Goal: Use online tool/utility: Use online tool/utility

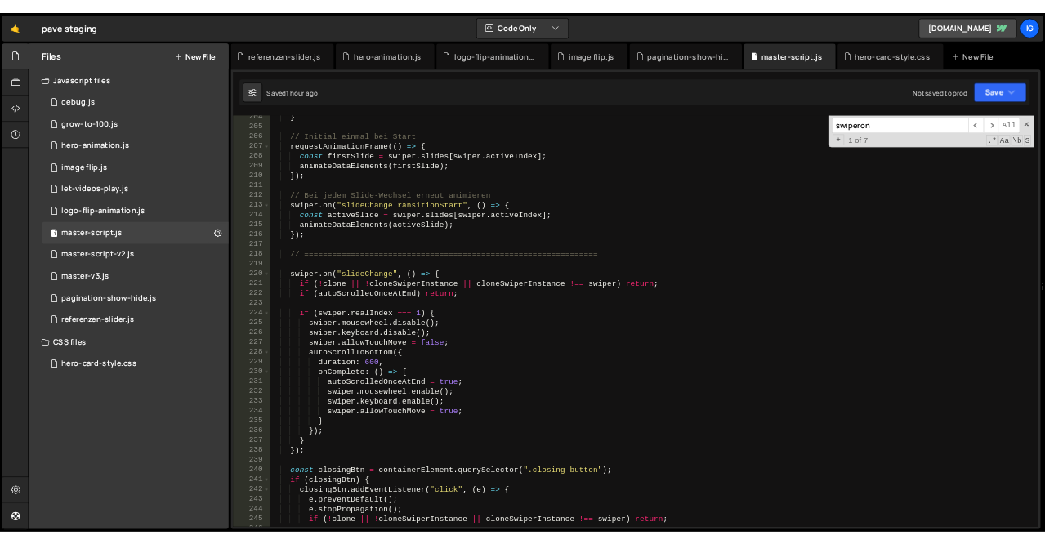
scroll to position [3039, 0]
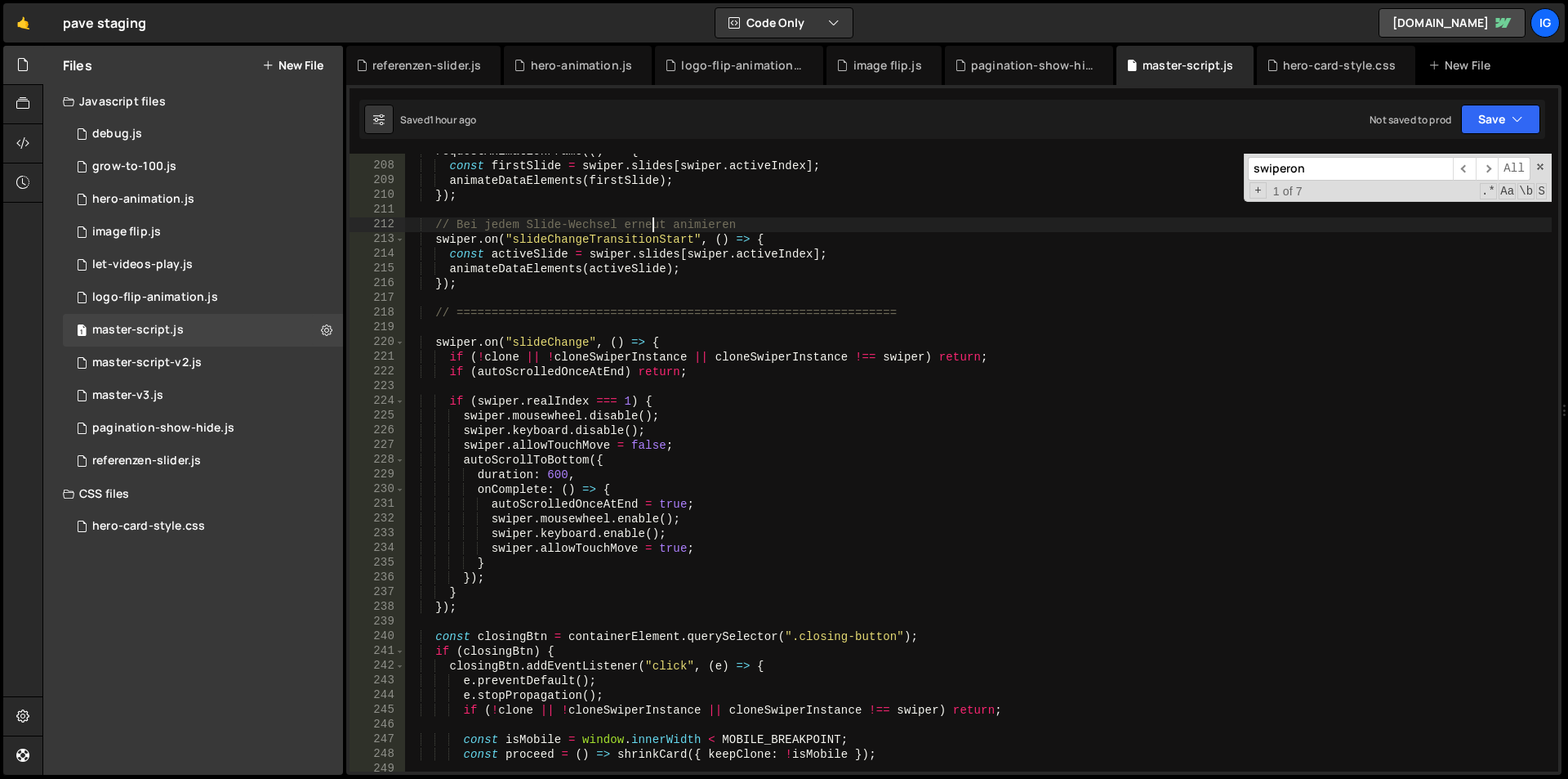
click at [652, 229] on div "requestAnimationFrame (( ) => { const firstSlide = swiper . slides [ swiper . a…" at bounding box center [977, 467] width 1147 height 647
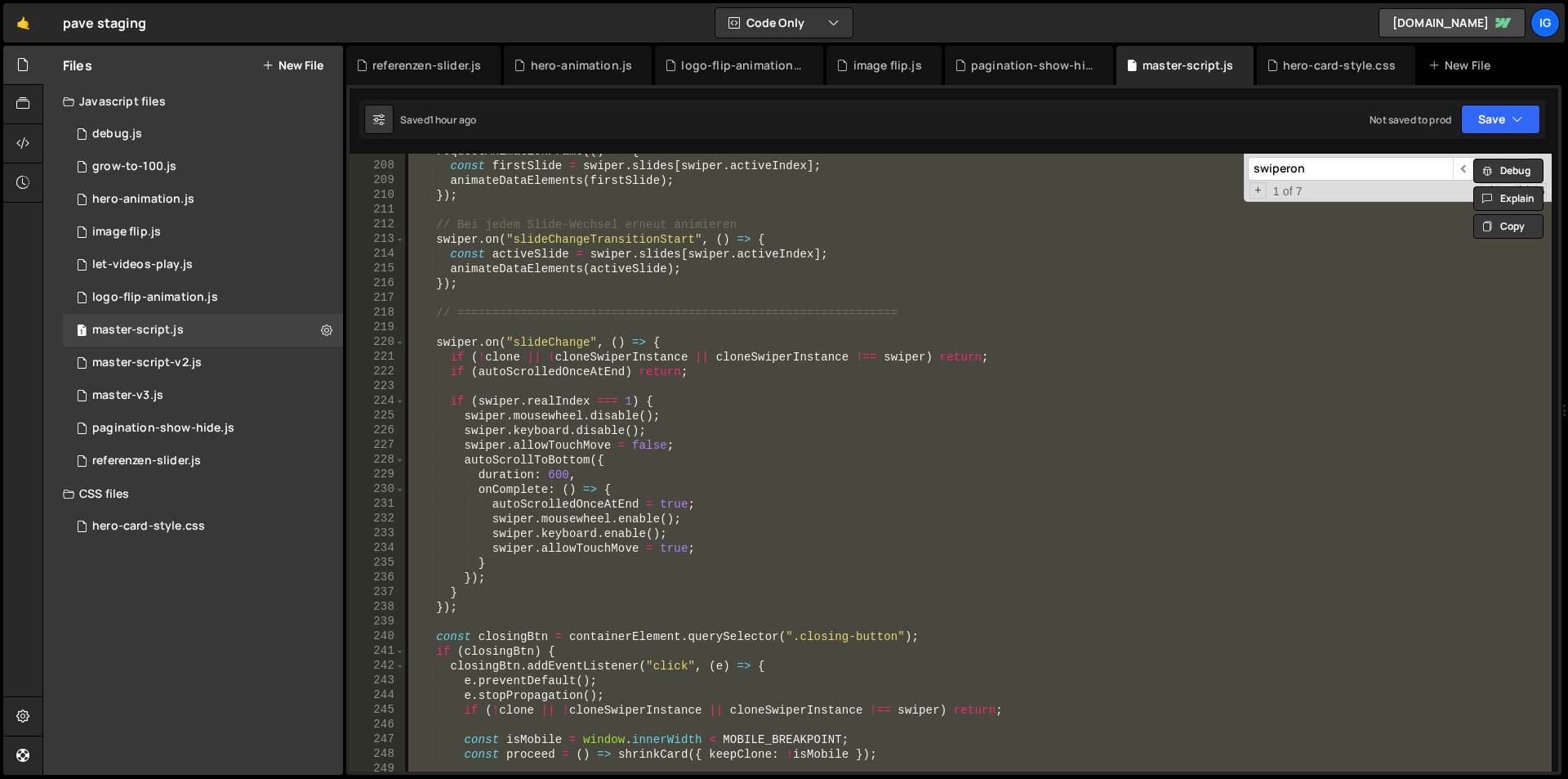
click at [725, 240] on div "requestAnimationFrame (( ) => { const firstSlide = swiper . slides [ swiper . a…" at bounding box center [977, 463] width 1146 height 618
type textarea "swiper.on("slideChangeTransitionStart", () => {"
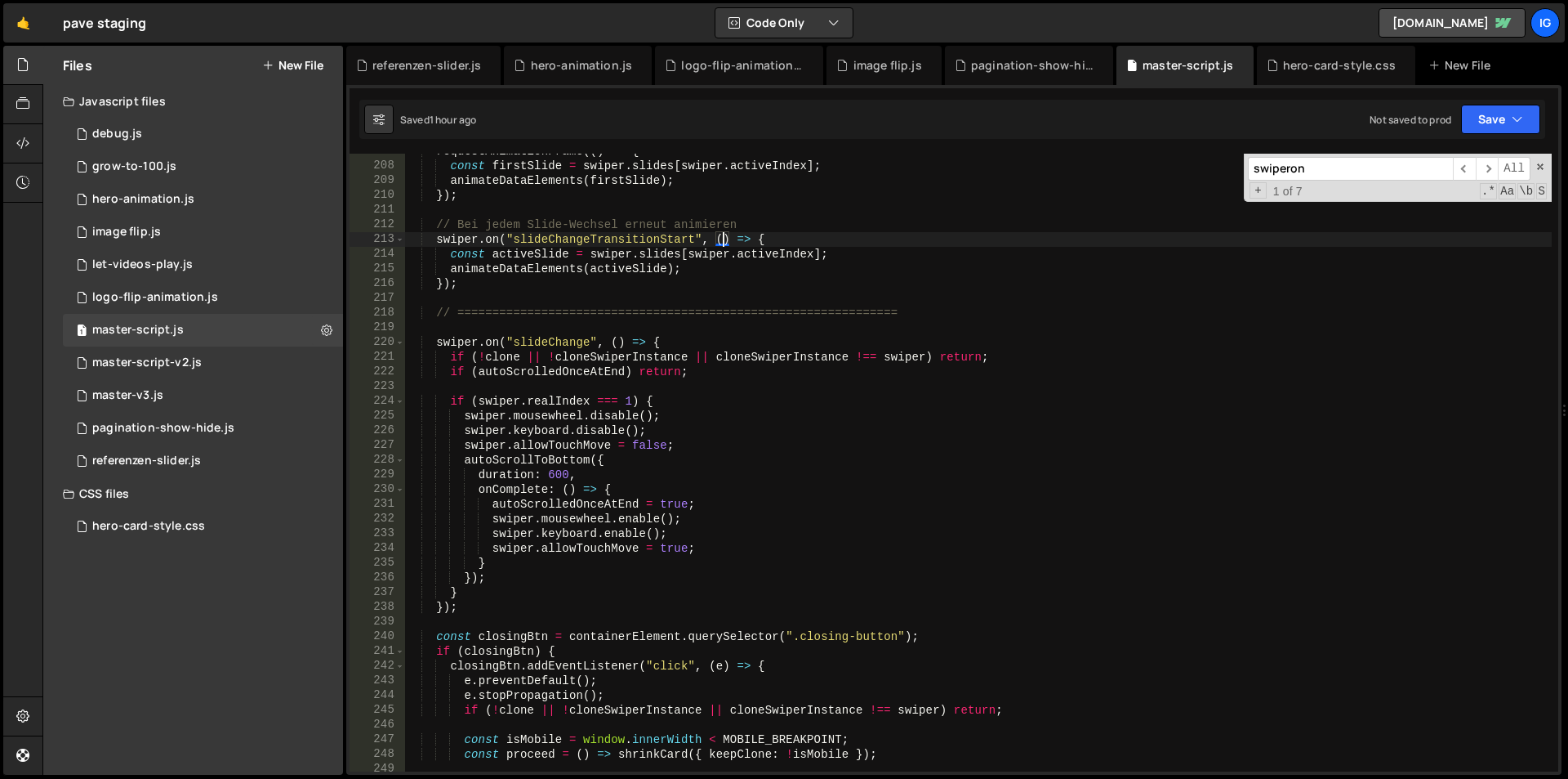
click at [1309, 159] on input "swiperon" at bounding box center [1349, 169] width 205 height 24
paste input "let resetSwiperOnNextExpand = false;"
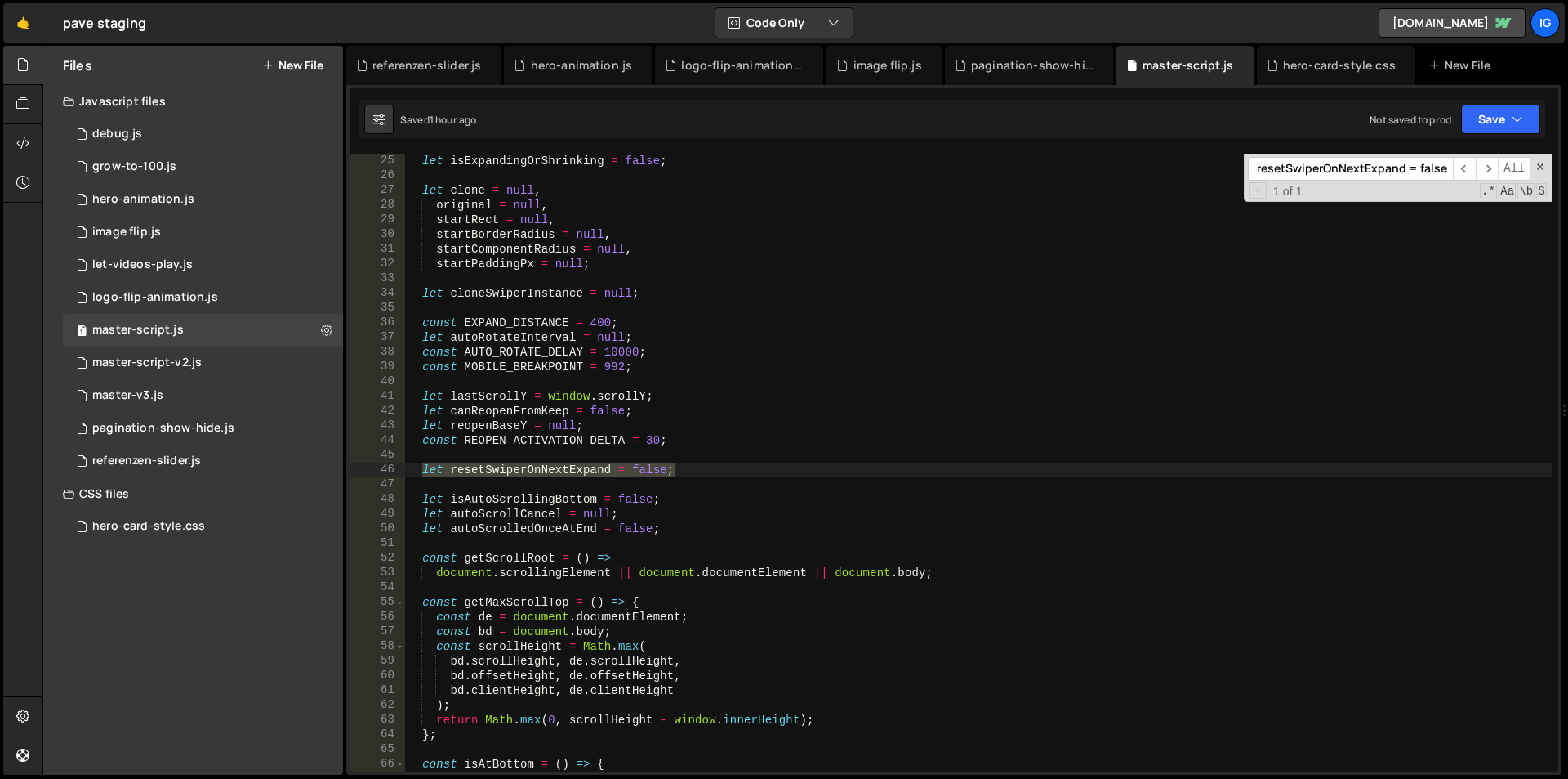
scroll to position [353, 0]
type input "let resetSwiperOnNextExpand = false;"
type textarea "let resetSwiperOnNextExpand = false;"
click at [698, 467] on div "let isExpandingOrShrinking = false ; let clone = null , original = null , start…" at bounding box center [977, 463] width 1146 height 618
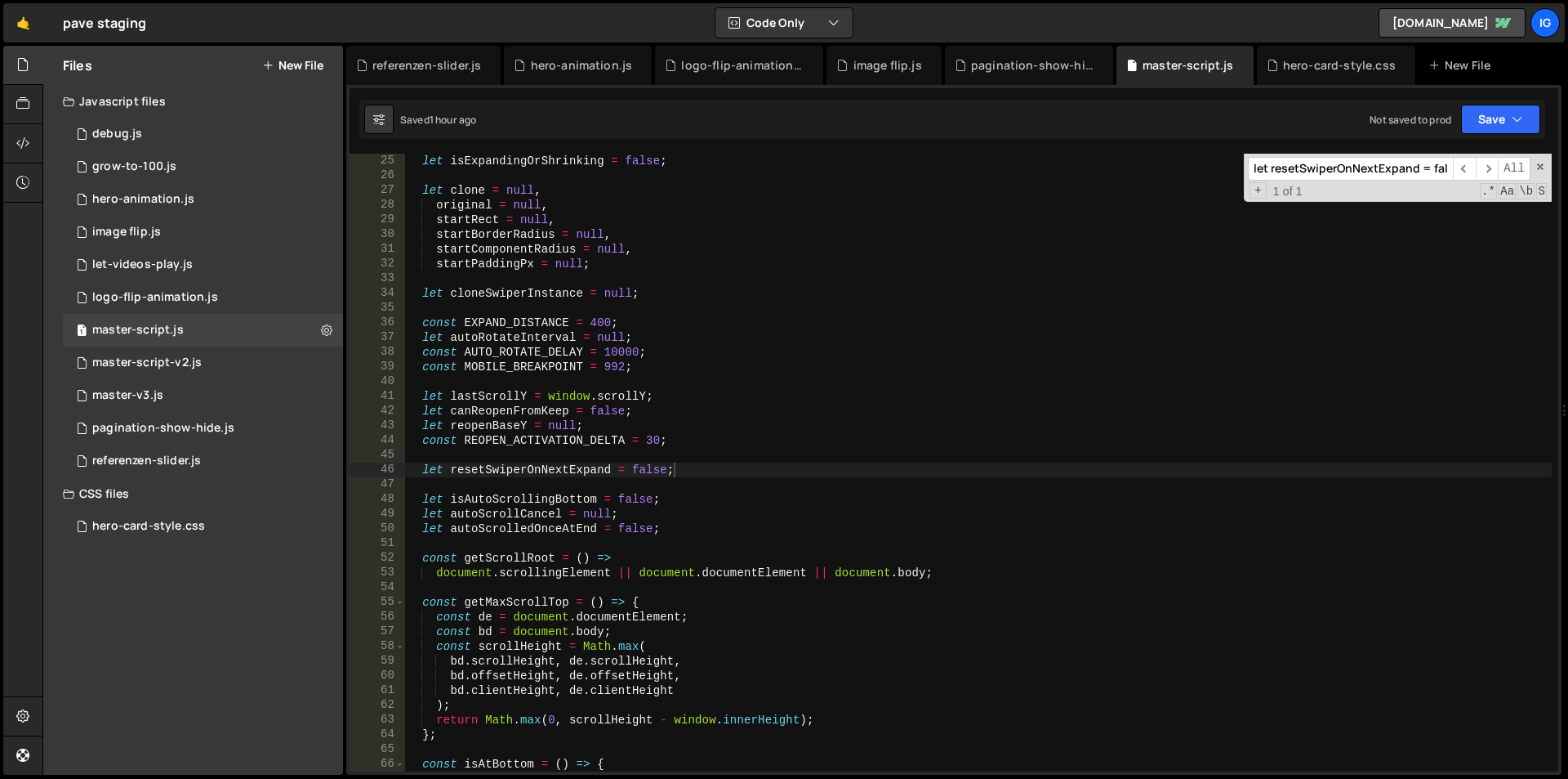
click at [678, 472] on div "let isExpandingOrShrinking = false ; let clone = null , original = null , start…" at bounding box center [977, 477] width 1146 height 647
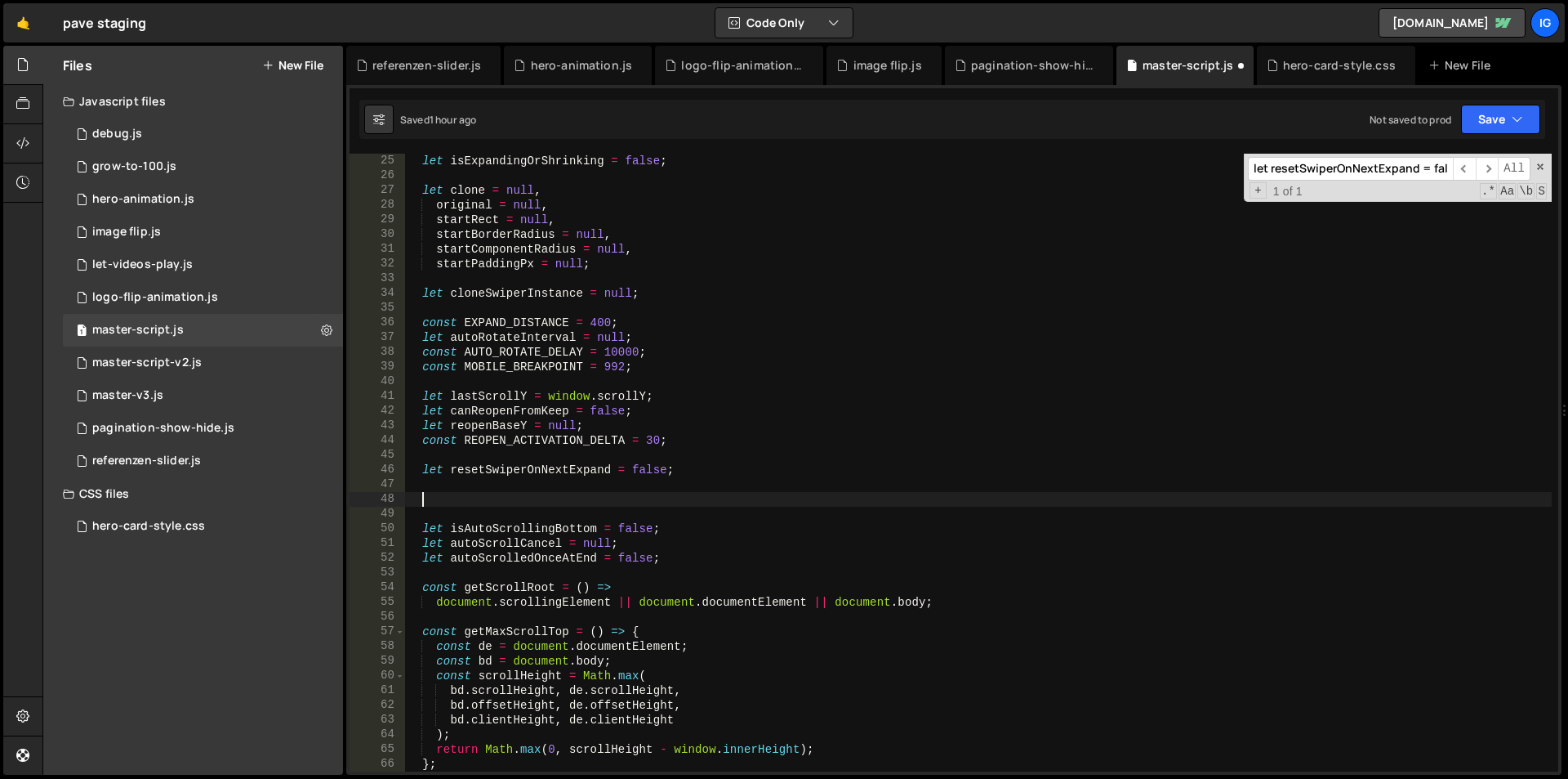
paste textarea
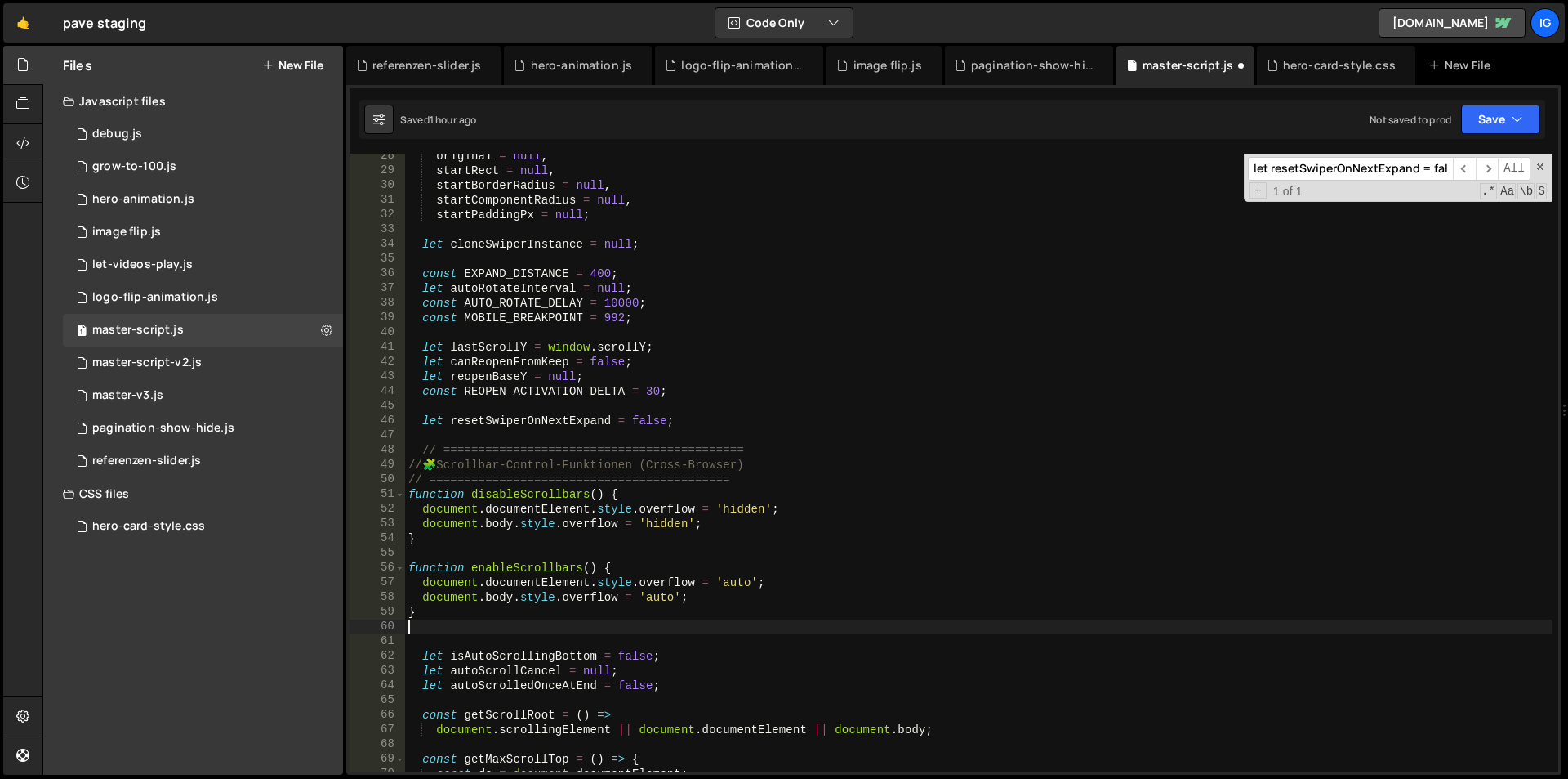
scroll to position [451, 0]
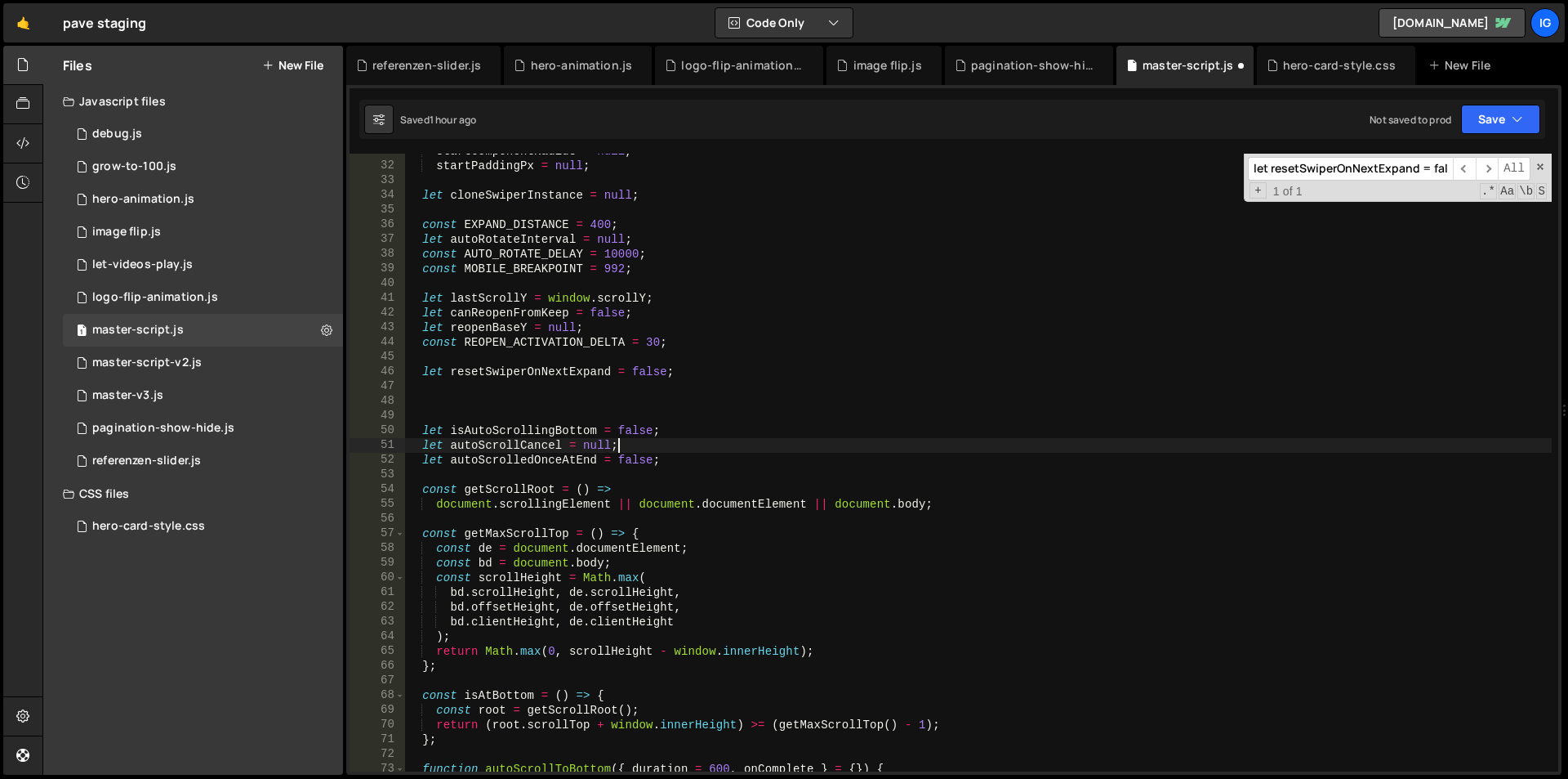
click at [686, 451] on div "startComponentRadius = null , startPaddingPx = null ; let cloneSwiperInstance =…" at bounding box center [977, 467] width 1146 height 647
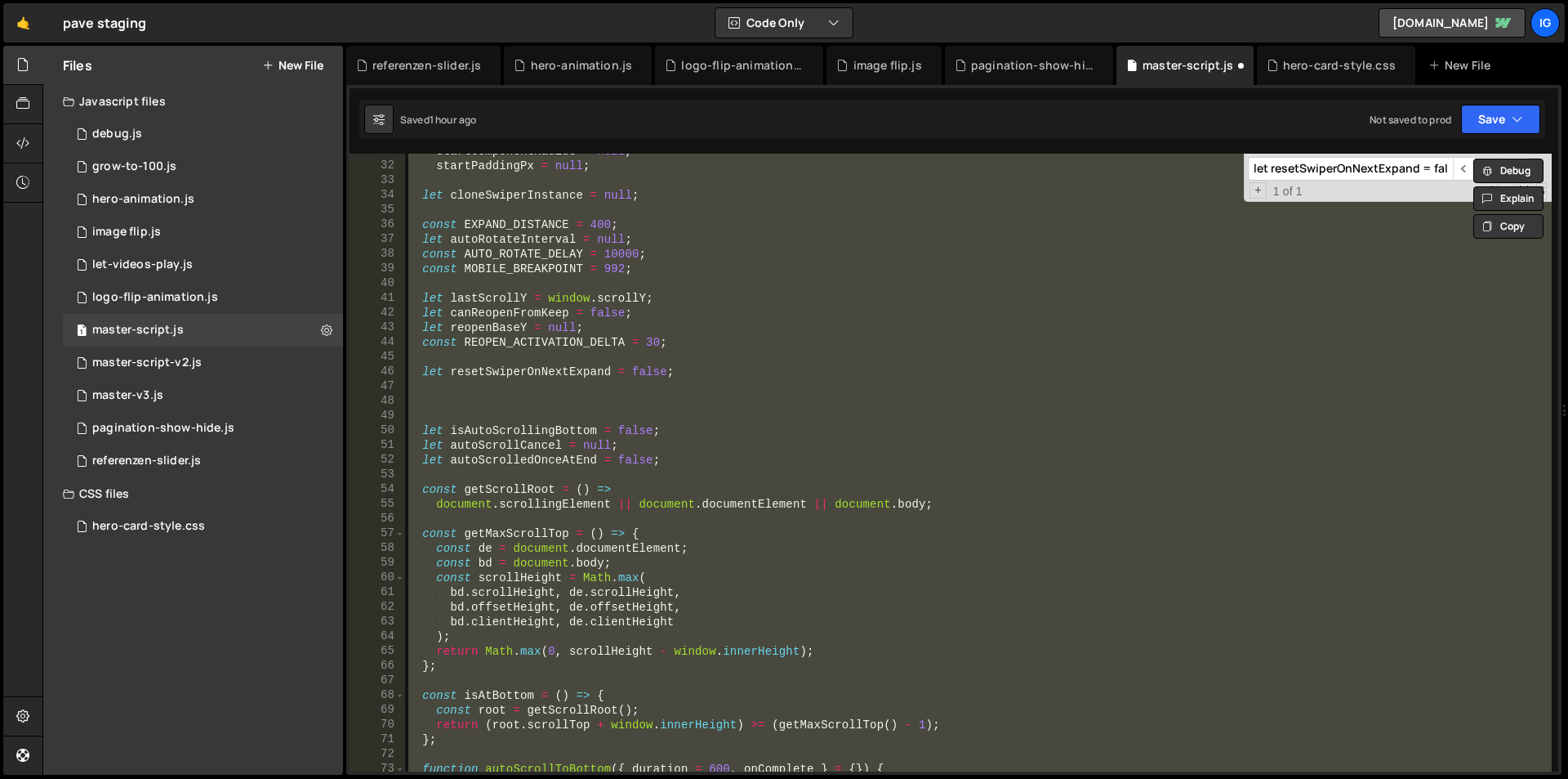
click at [499, 259] on div "startComponentRadius = null , startPaddingPx = null ; let cloneSwiperInstance =…" at bounding box center [977, 463] width 1146 height 618
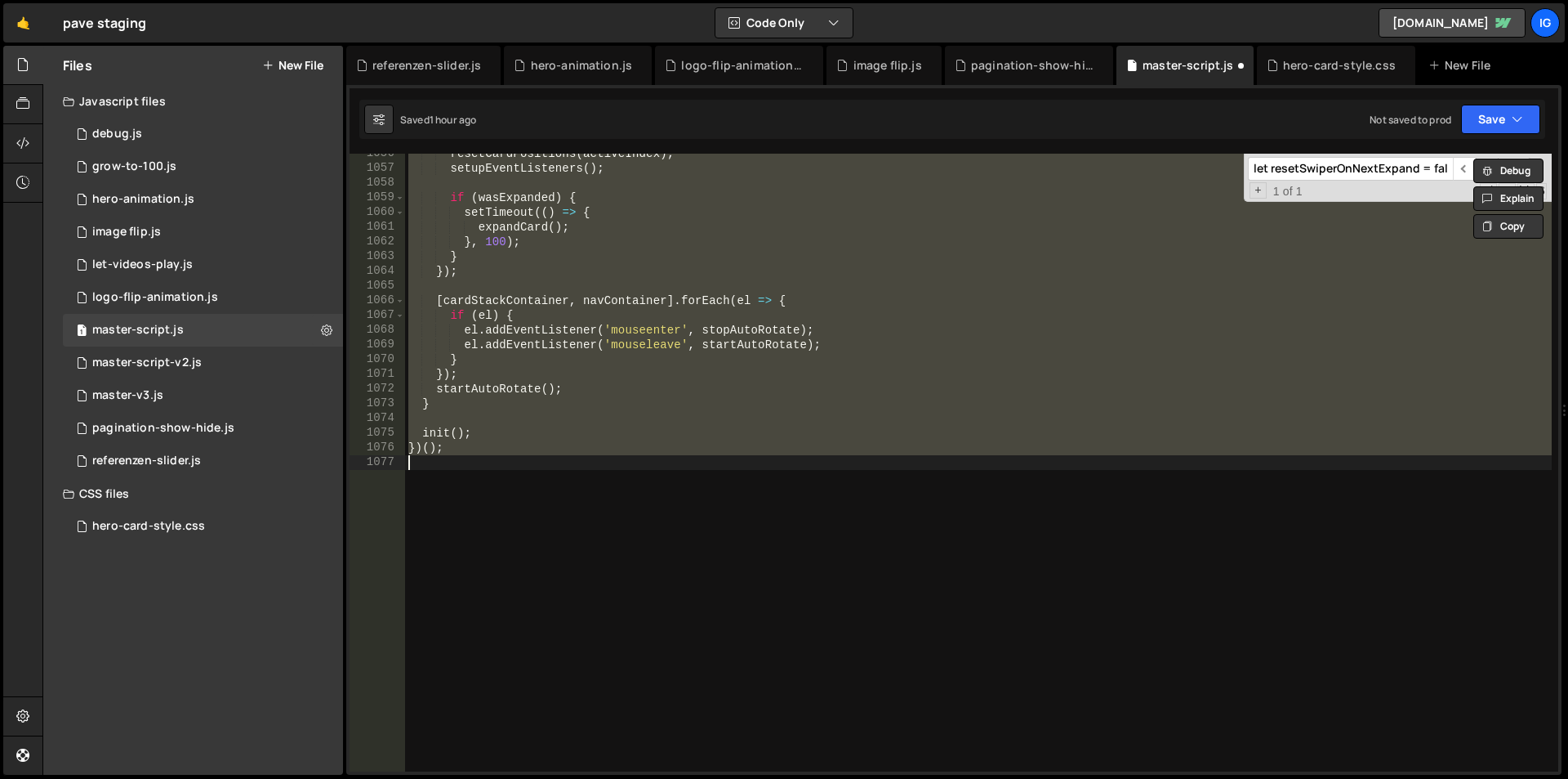
scroll to position [15521, 0]
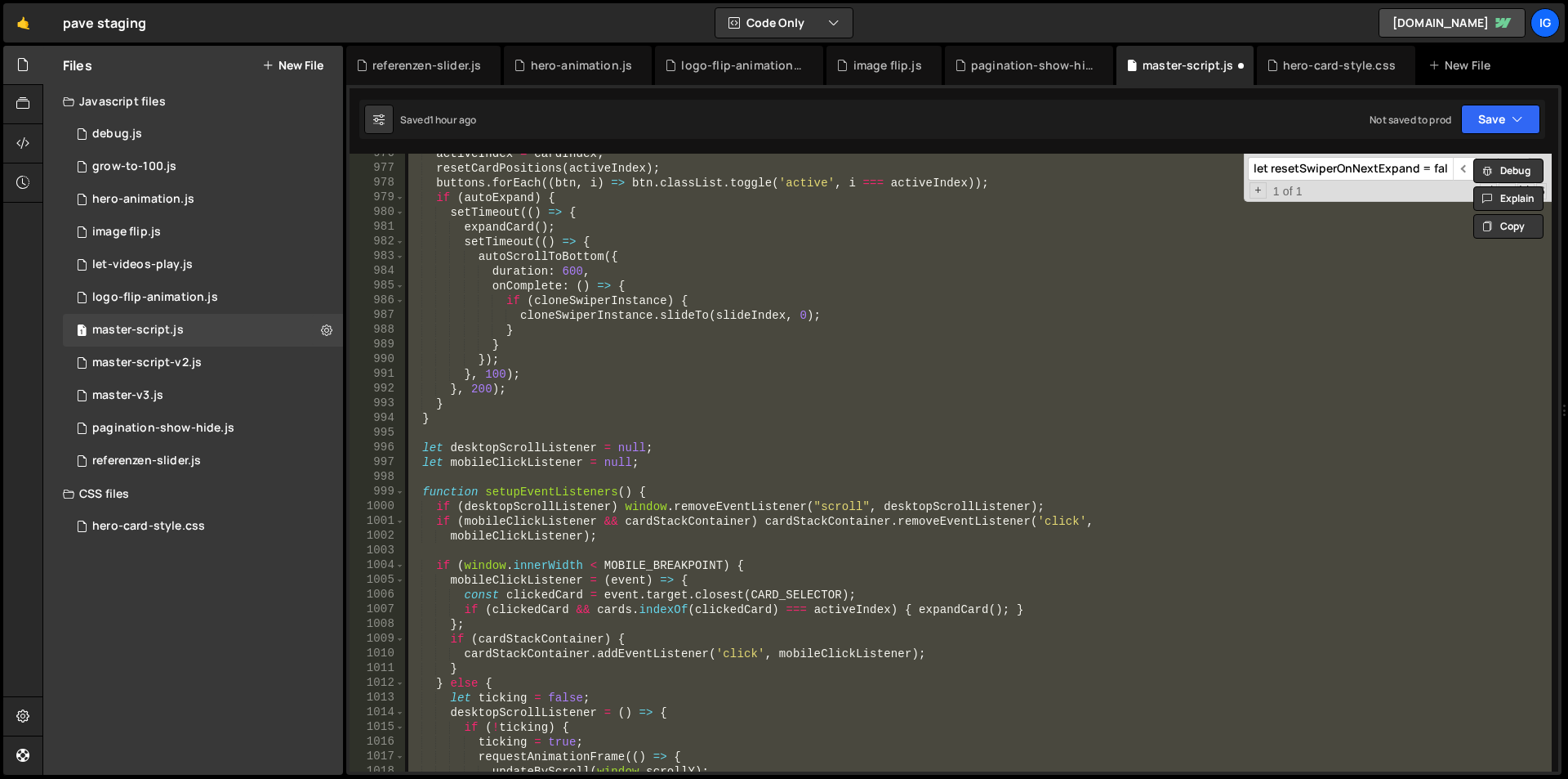
click at [560, 257] on div "activeIndex = cardIndex ; resetCardPositions ( activeIndex ) ; buttons . forEac…" at bounding box center [977, 463] width 1146 height 618
type textarea "autoScrollToBottom({"
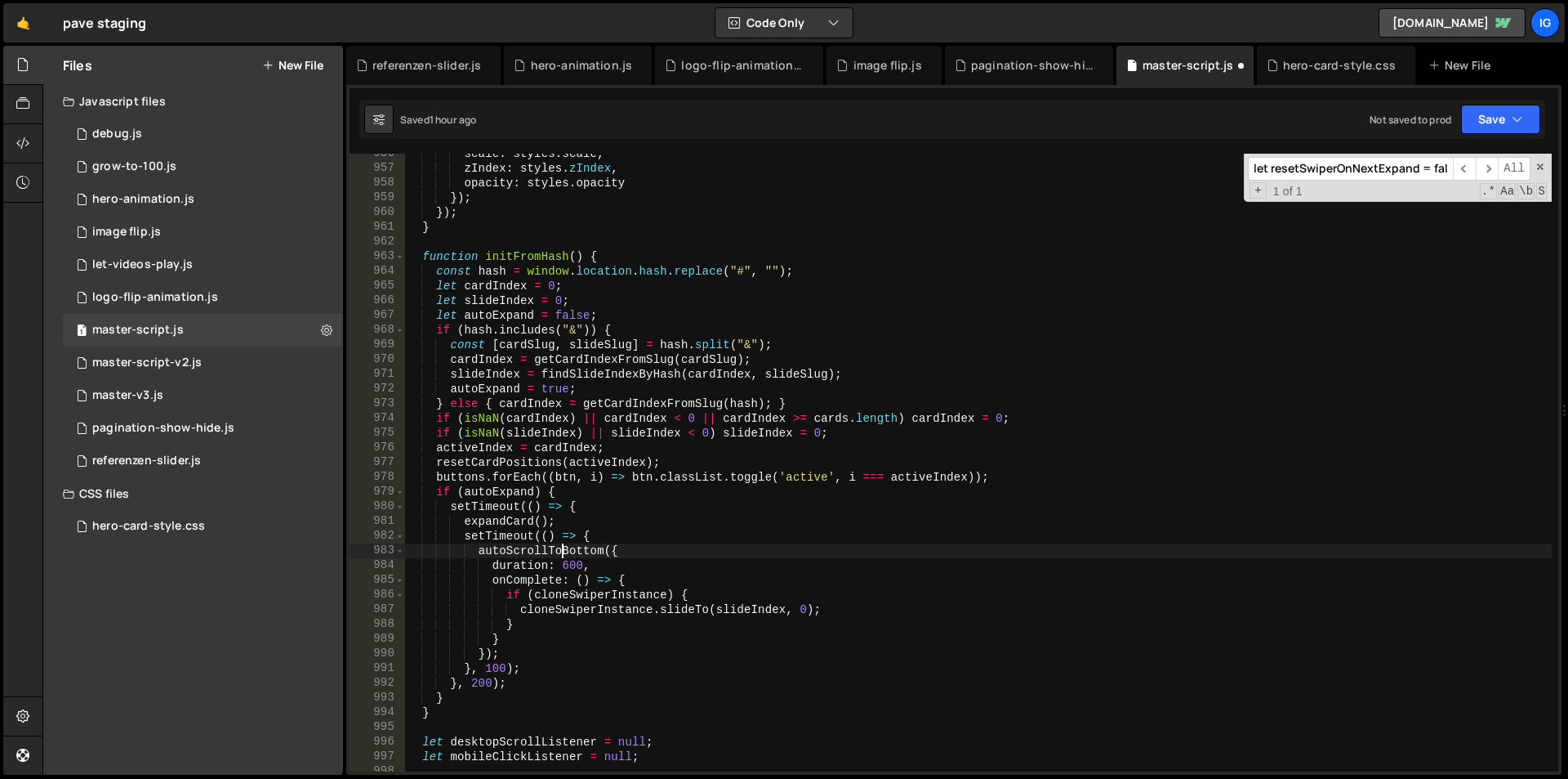
scroll to position [13855, 0]
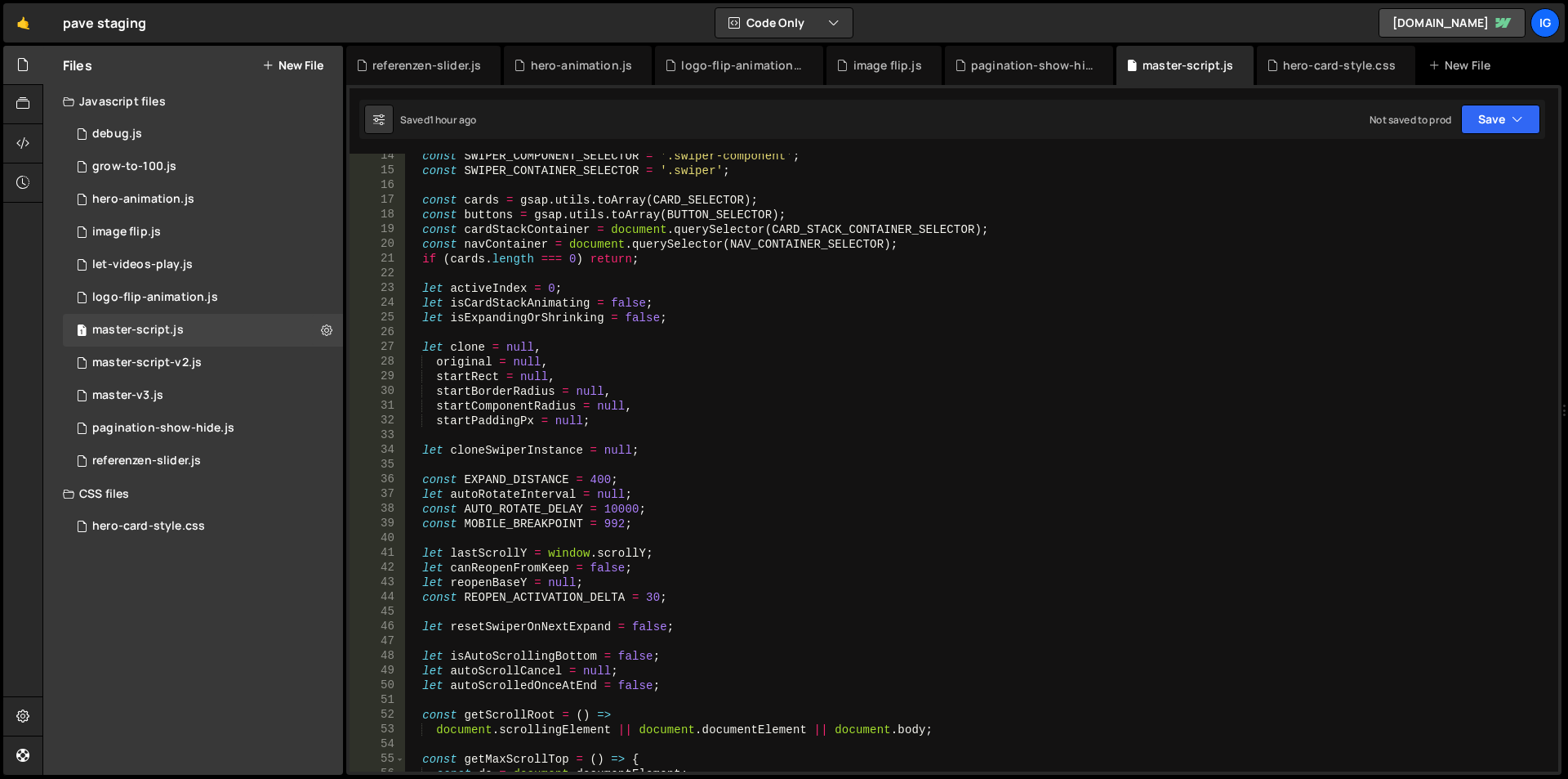
scroll to position [441, 0]
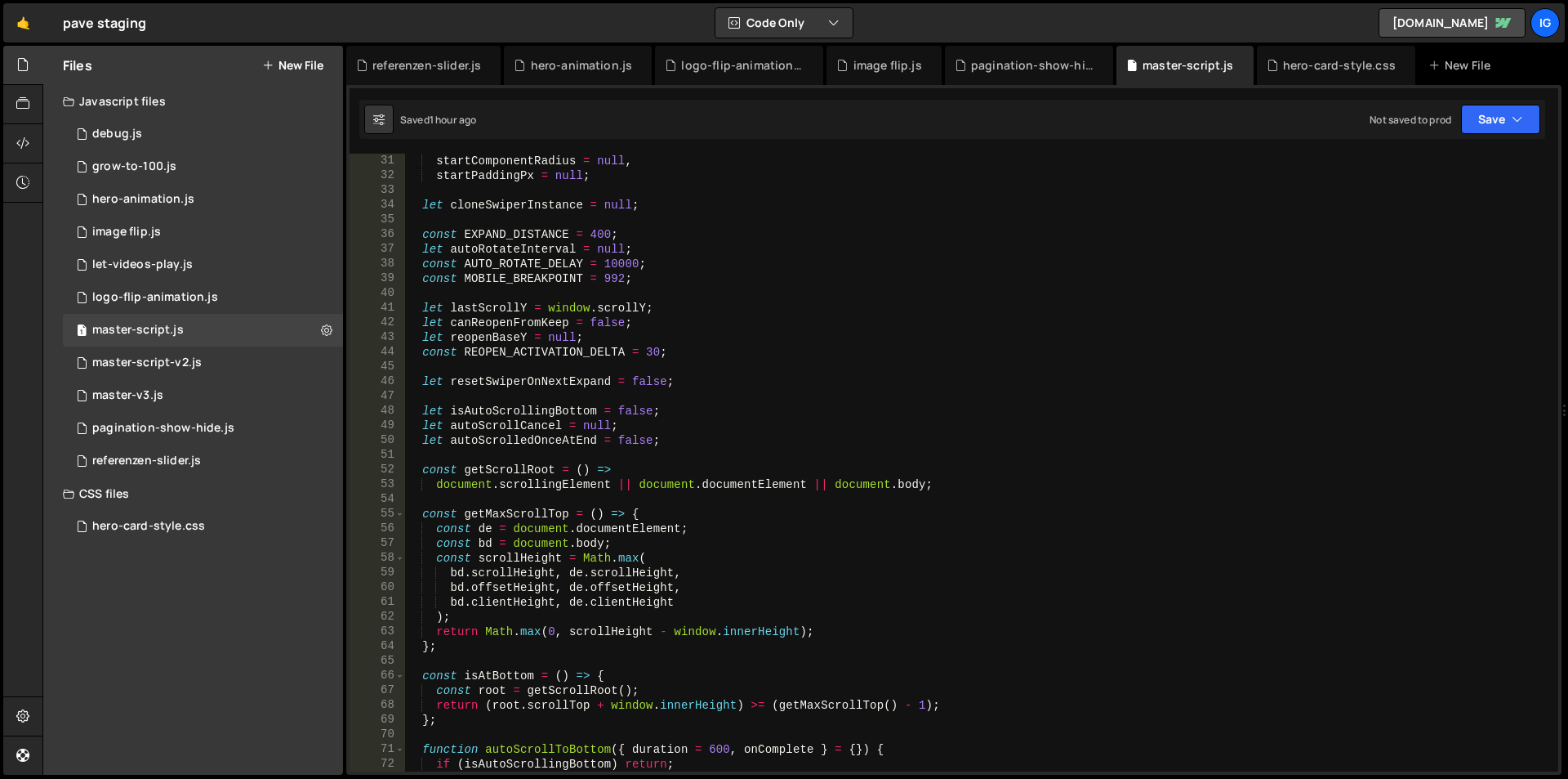
type textarea "let lastScrollY = window.scrollY;"
click at [956, 314] on div "startComponentRadius = null , startPaddingPx = null ; let cloneSwiperInstance =…" at bounding box center [977, 477] width 1146 height 647
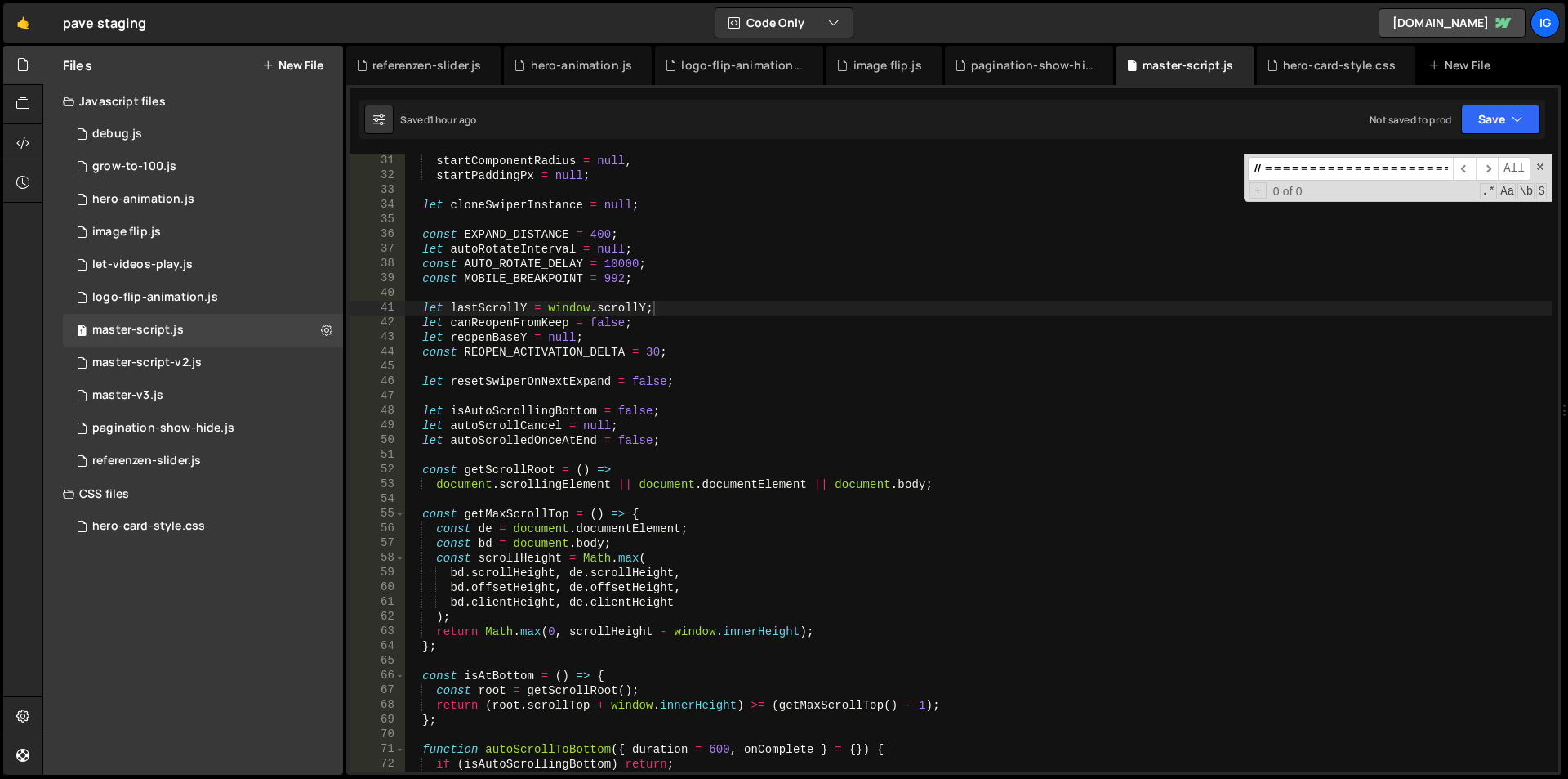
scroll to position [0, 171364]
click at [1293, 176] on input at bounding box center [1349, 169] width 205 height 24
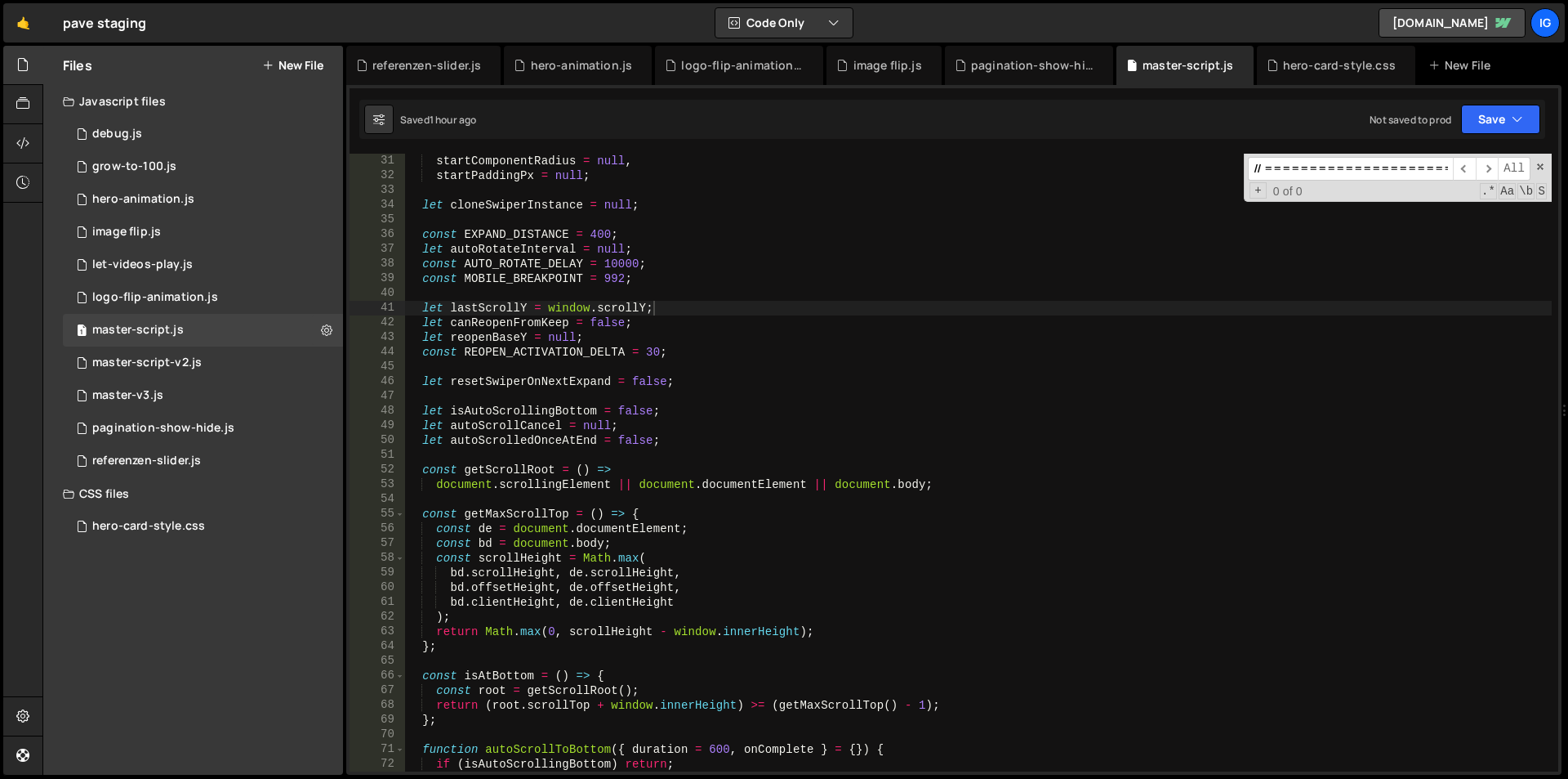
click at [1313, 163] on input at bounding box center [1349, 169] width 205 height 24
paste input "let resetSwiperOnNextExpand = false"
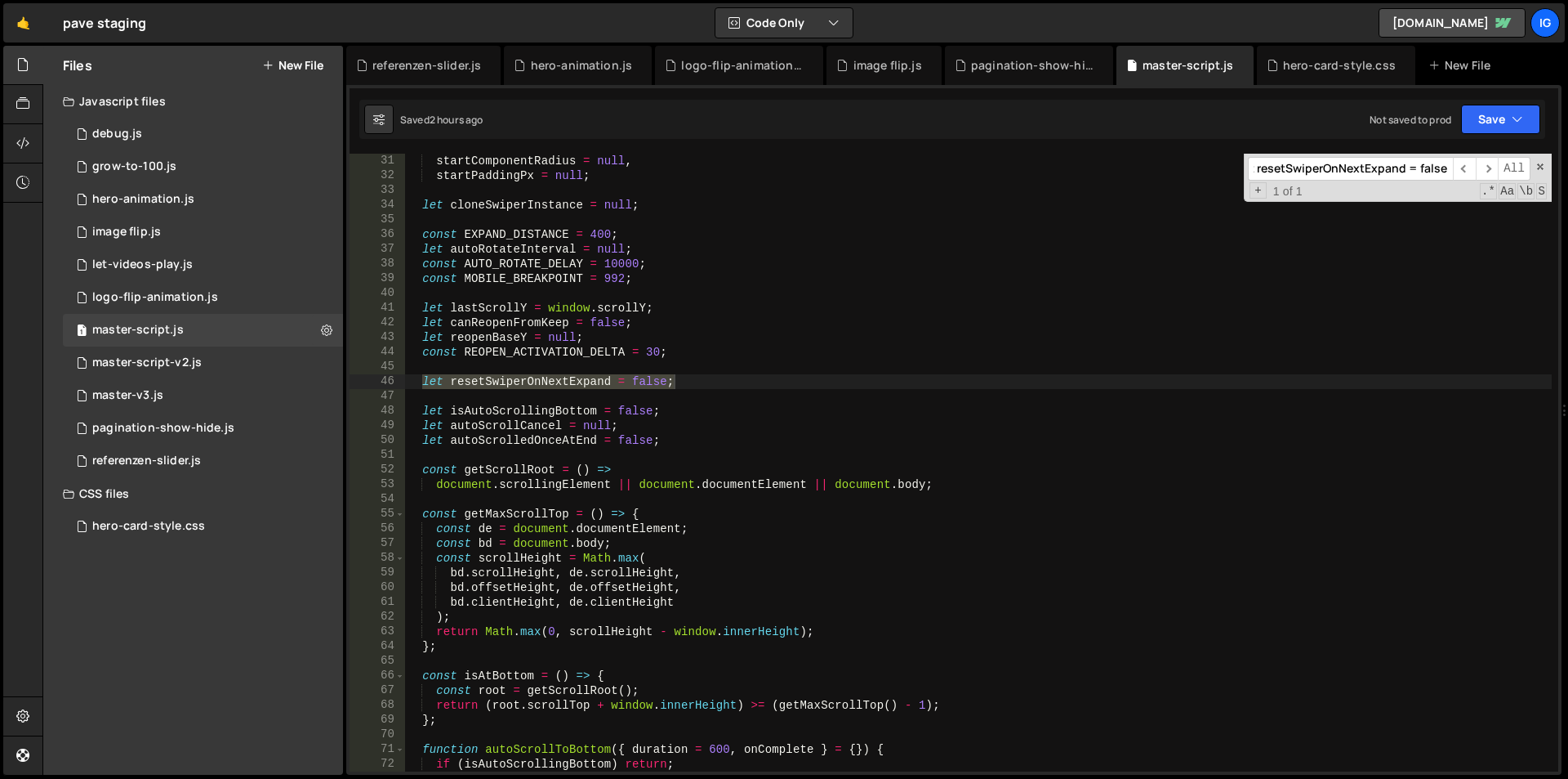
type input "let resetSwiperOnNextExpand = false;"
type textarea "let resetSwiperOnNextExpand = false;"
click at [688, 377] on div "startComponentRadius = null , startPaddingPx = null ; let cloneSwiperInstance =…" at bounding box center [977, 463] width 1146 height 618
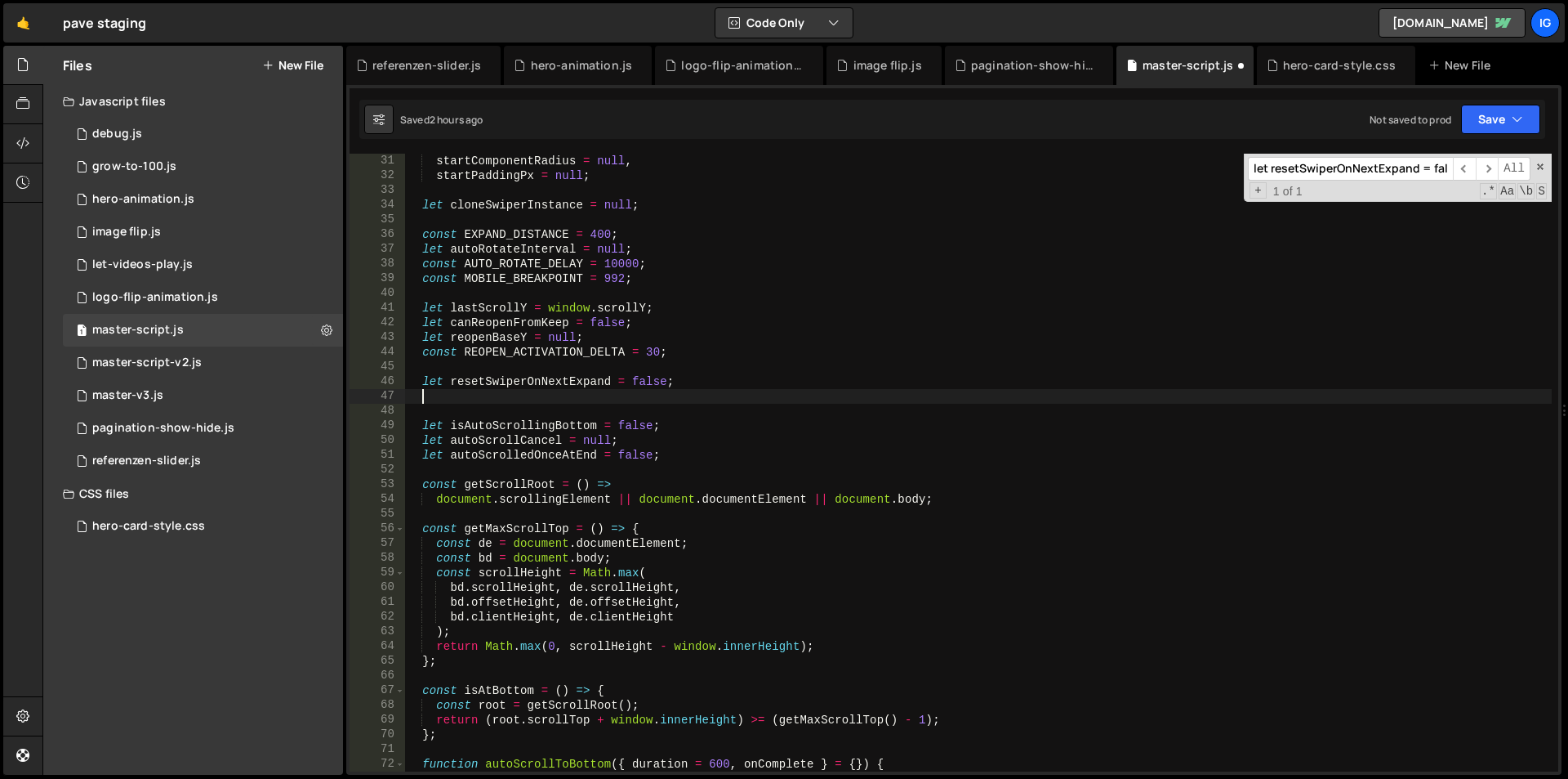
scroll to position [0, 5]
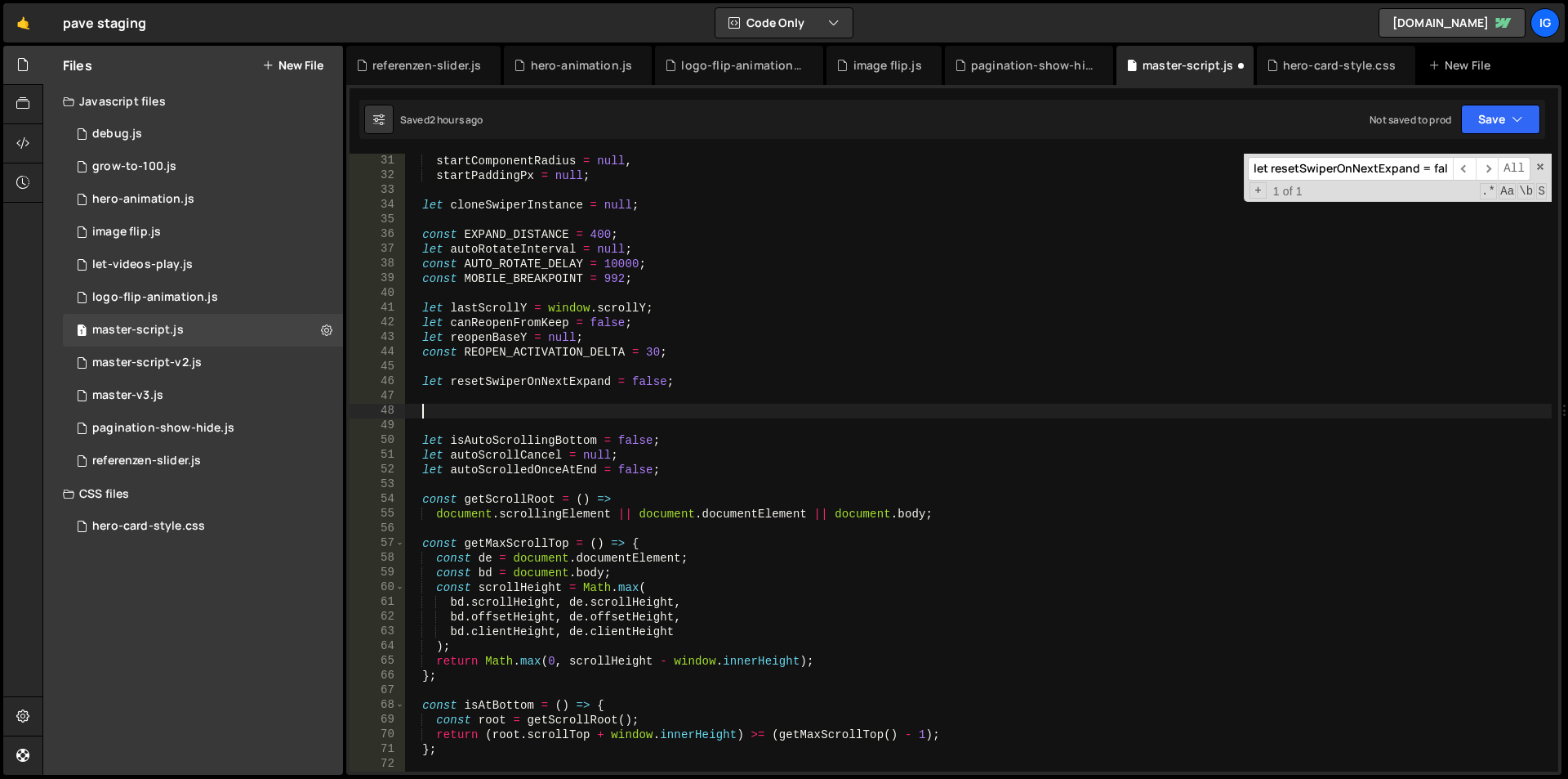
click at [448, 406] on div "startComponentRadius = null , startPaddingPx = null ; let cloneSwiperInstance =…" at bounding box center [977, 477] width 1146 height 647
paste textarea
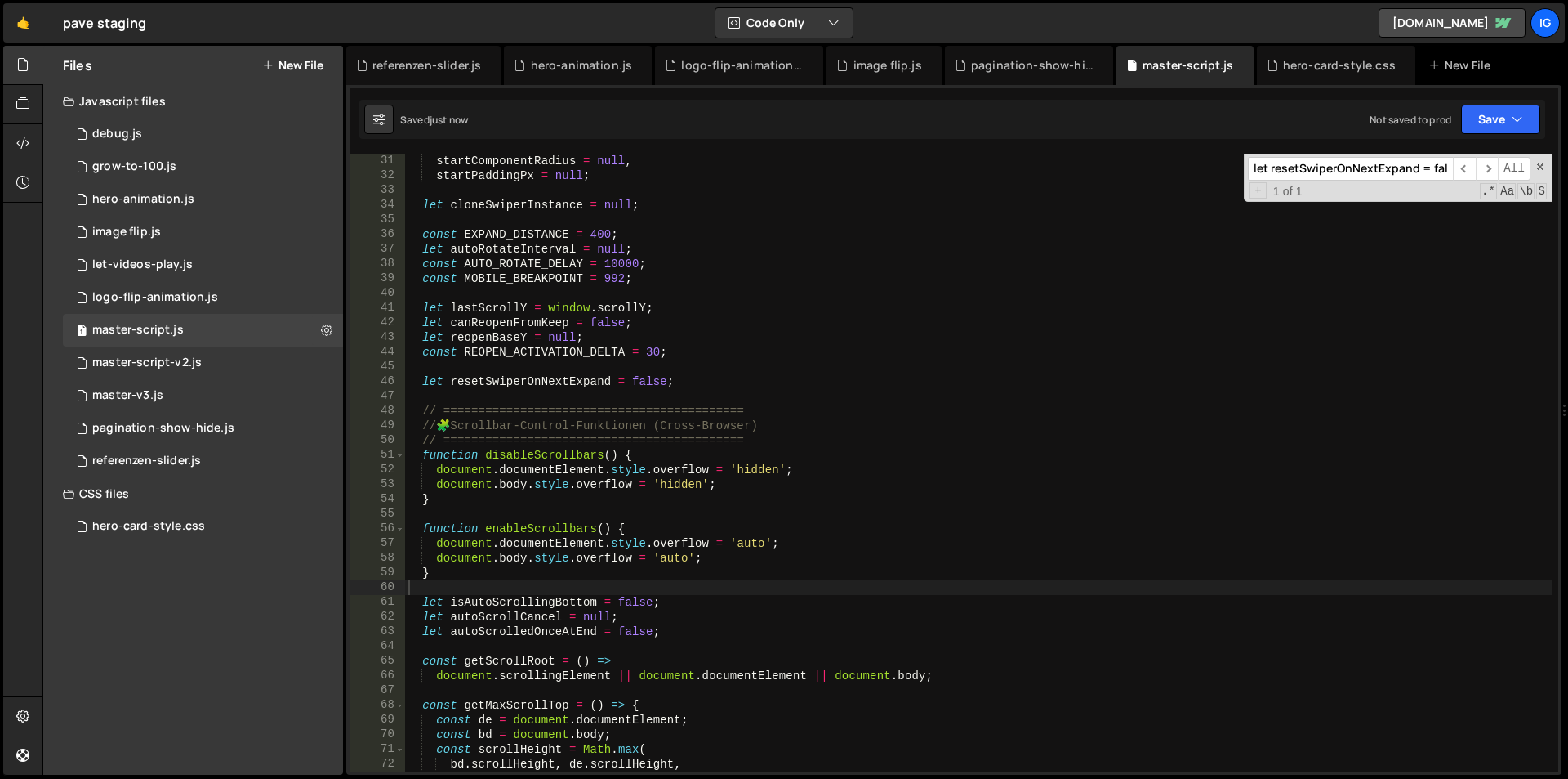
click at [1313, 171] on input "let resetSwiperOnNextExpand = false;" at bounding box center [1349, 169] width 205 height 24
paste input "gsap.set(document.documentElement, { overflow: 'hidden' })"
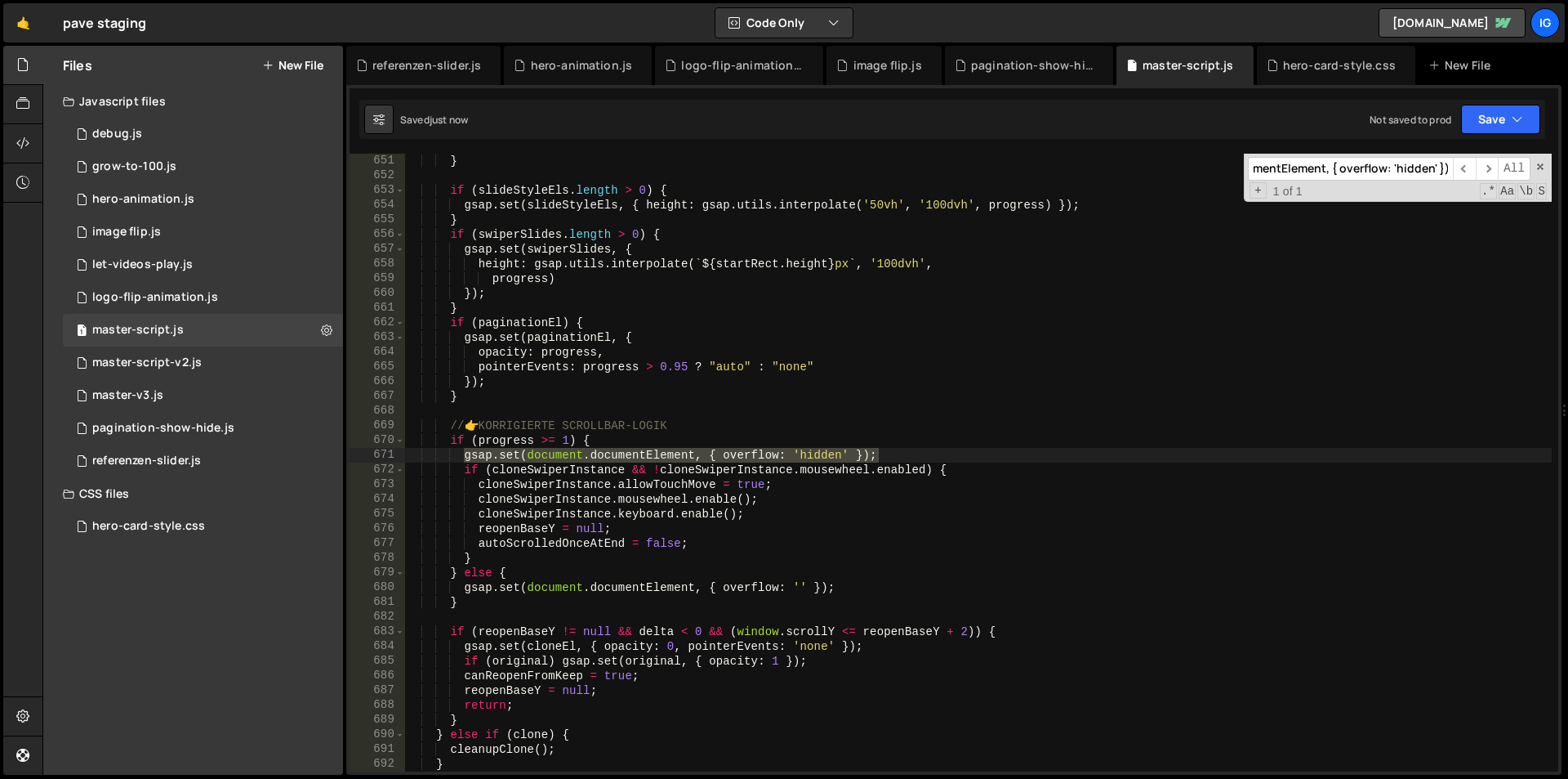
scroll to position [9558, 0]
type input "gsap.set(document.documentElement, { overflow: 'hidden' });"
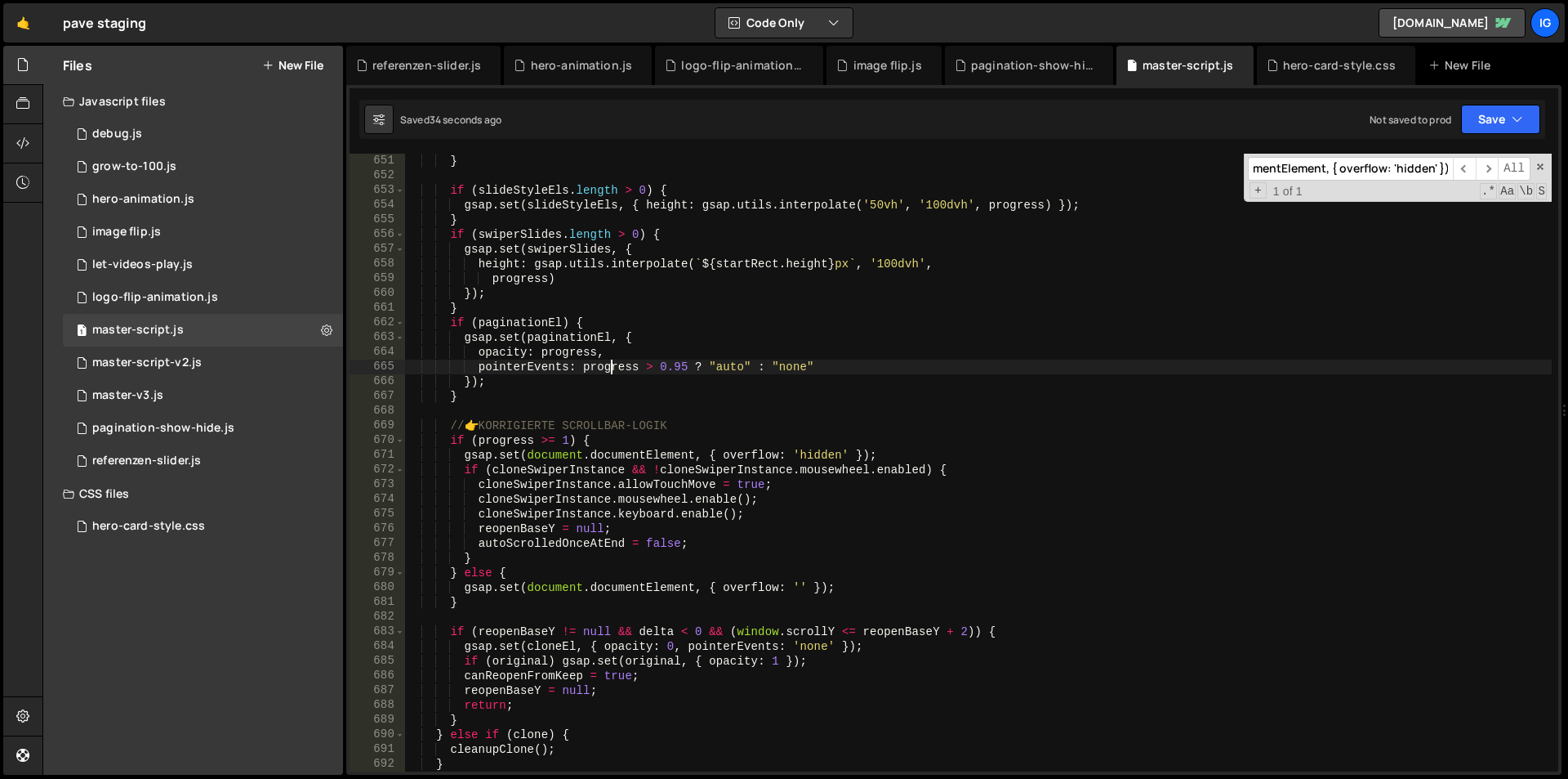
scroll to position [0, 0]
click at [609, 373] on div "} if ( slideStyleEls . length > 0 ) { gsap . set ( slideStyleEls , { height : g…" at bounding box center [977, 477] width 1146 height 647
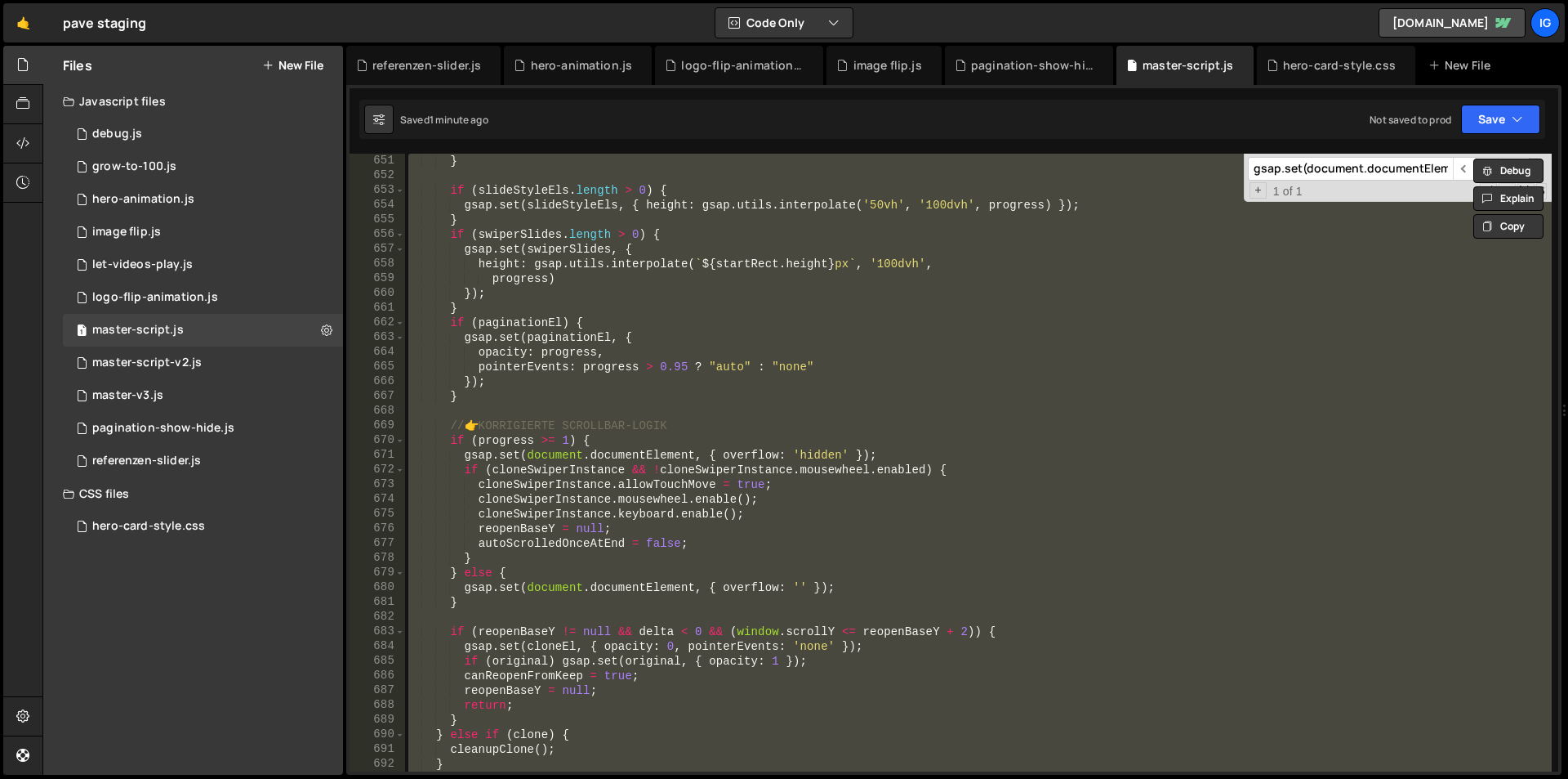
click at [611, 339] on div "} if ( slideStyleEls . length > 0 ) { gsap . set ( slideStyleEls , { height : g…" at bounding box center [977, 463] width 1146 height 618
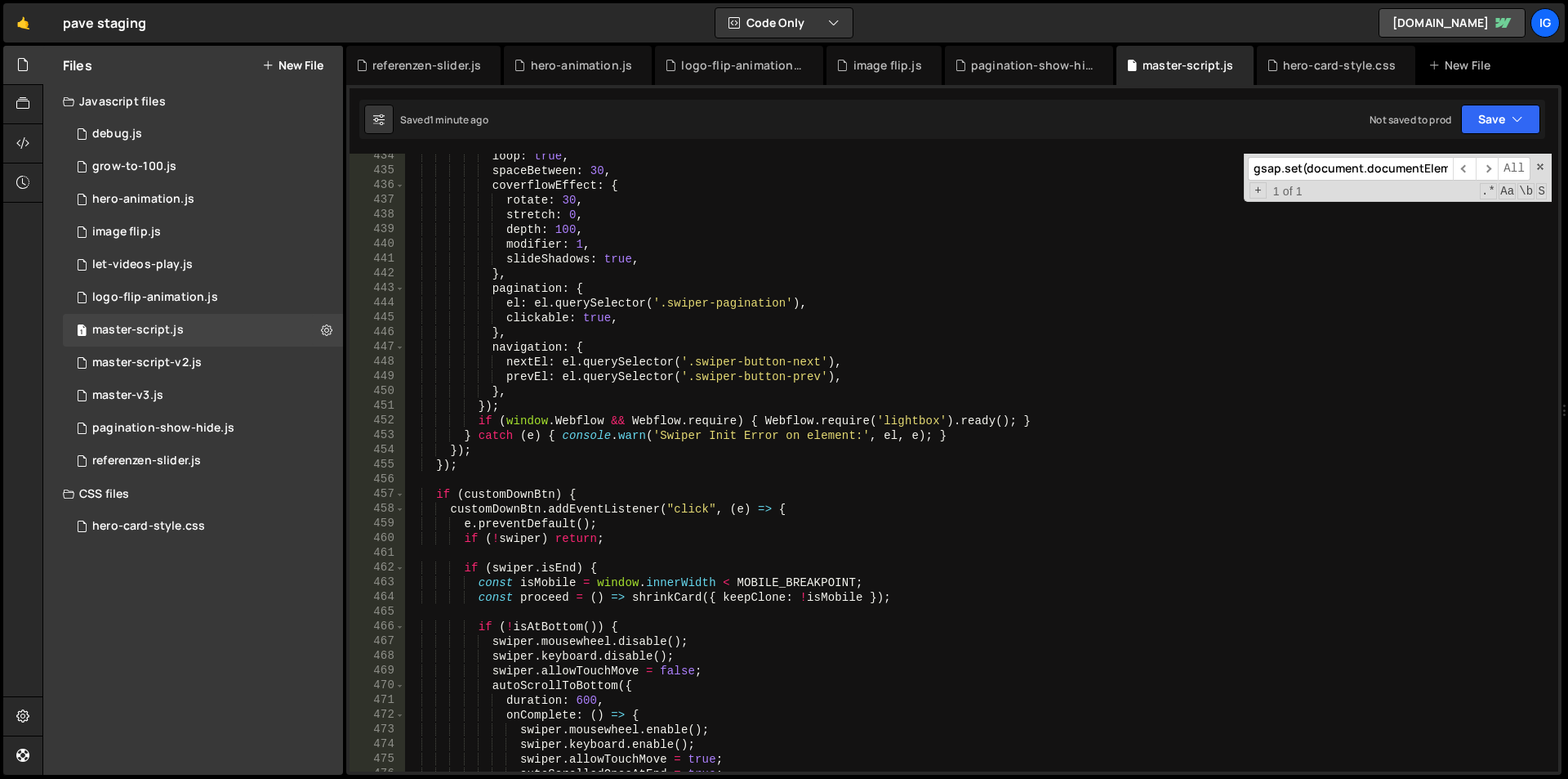
scroll to position [6323, 0]
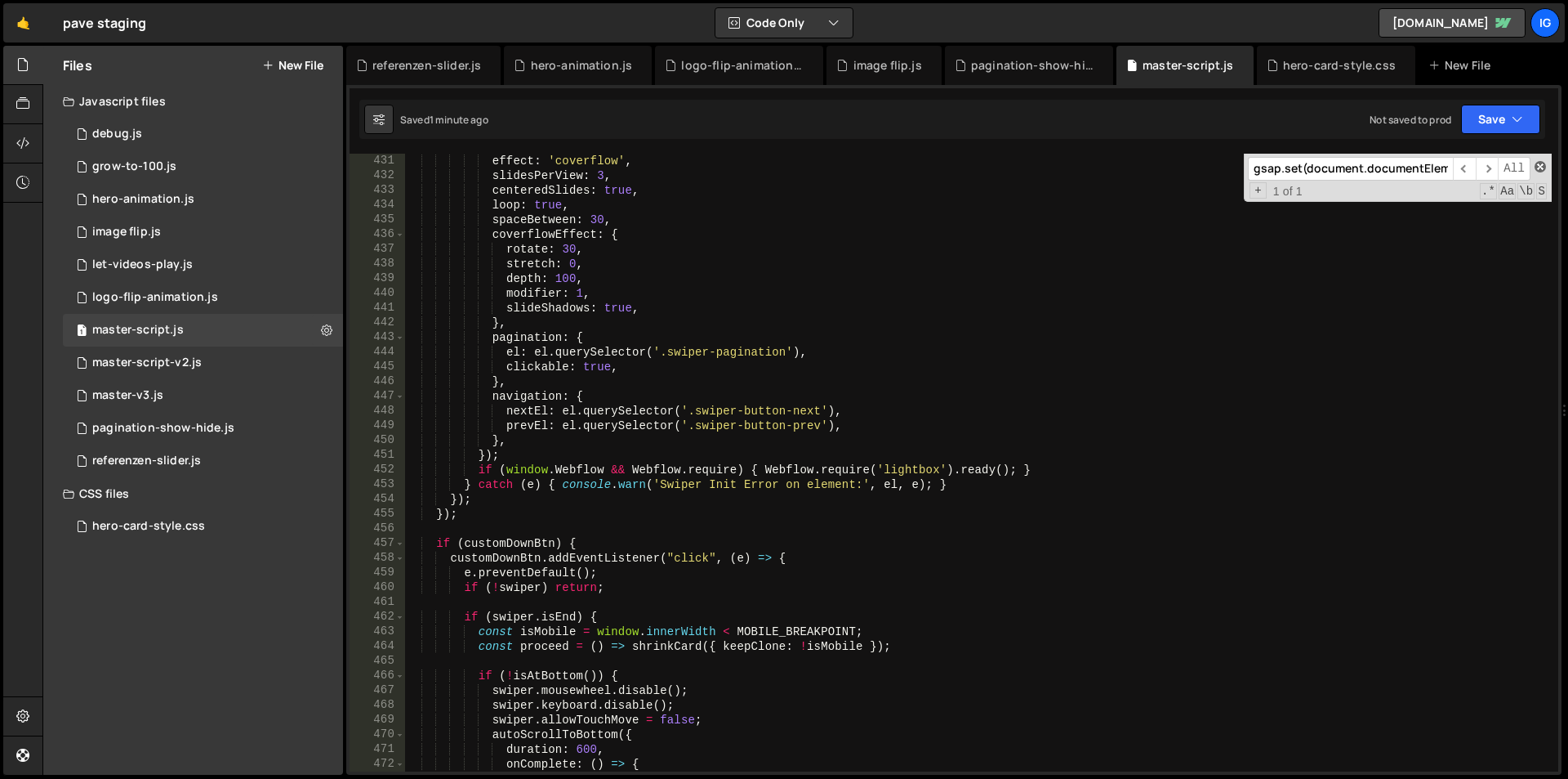
click at [1543, 166] on span at bounding box center [1539, 166] width 11 height 11
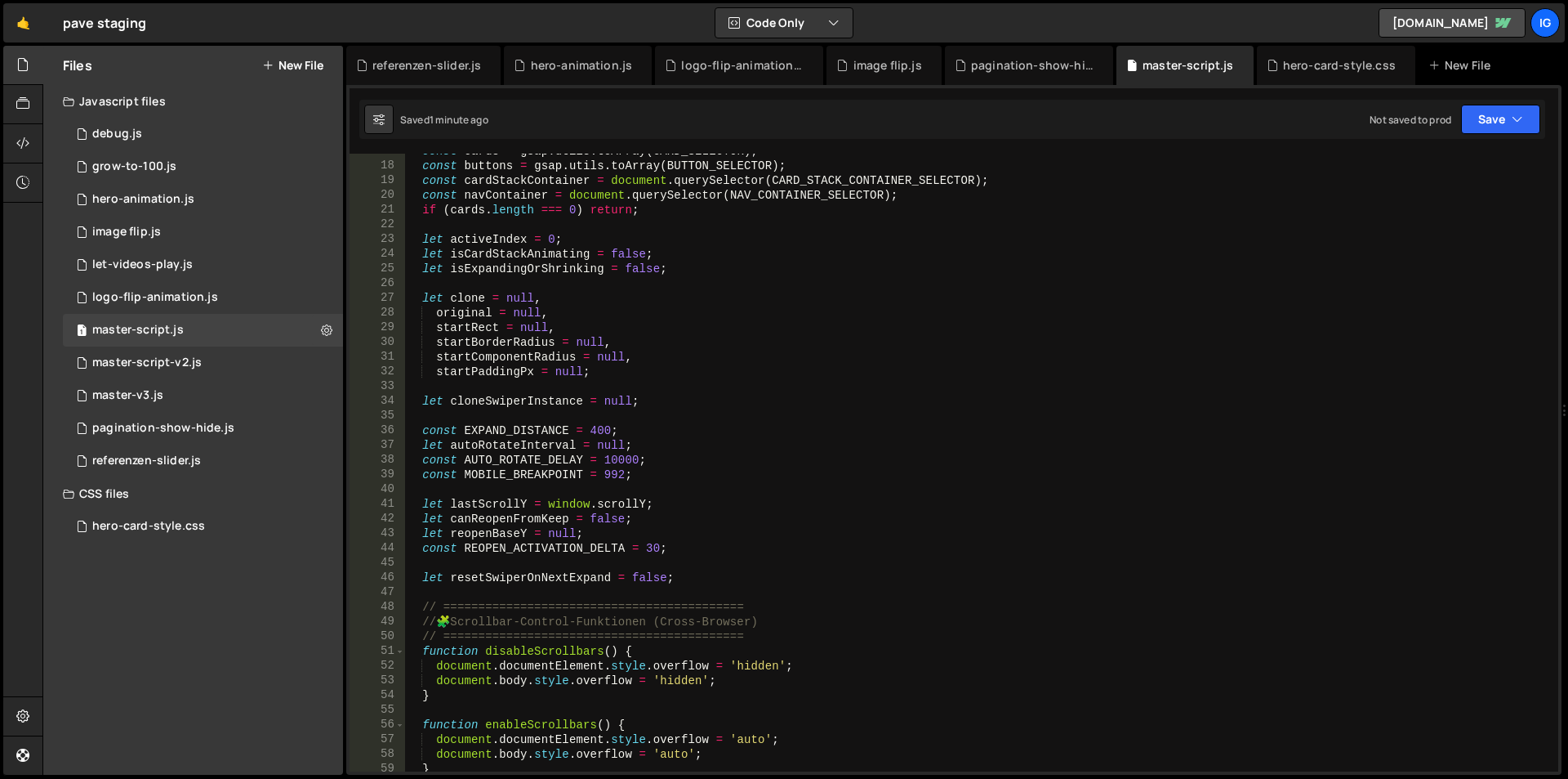
scroll to position [343, 0]
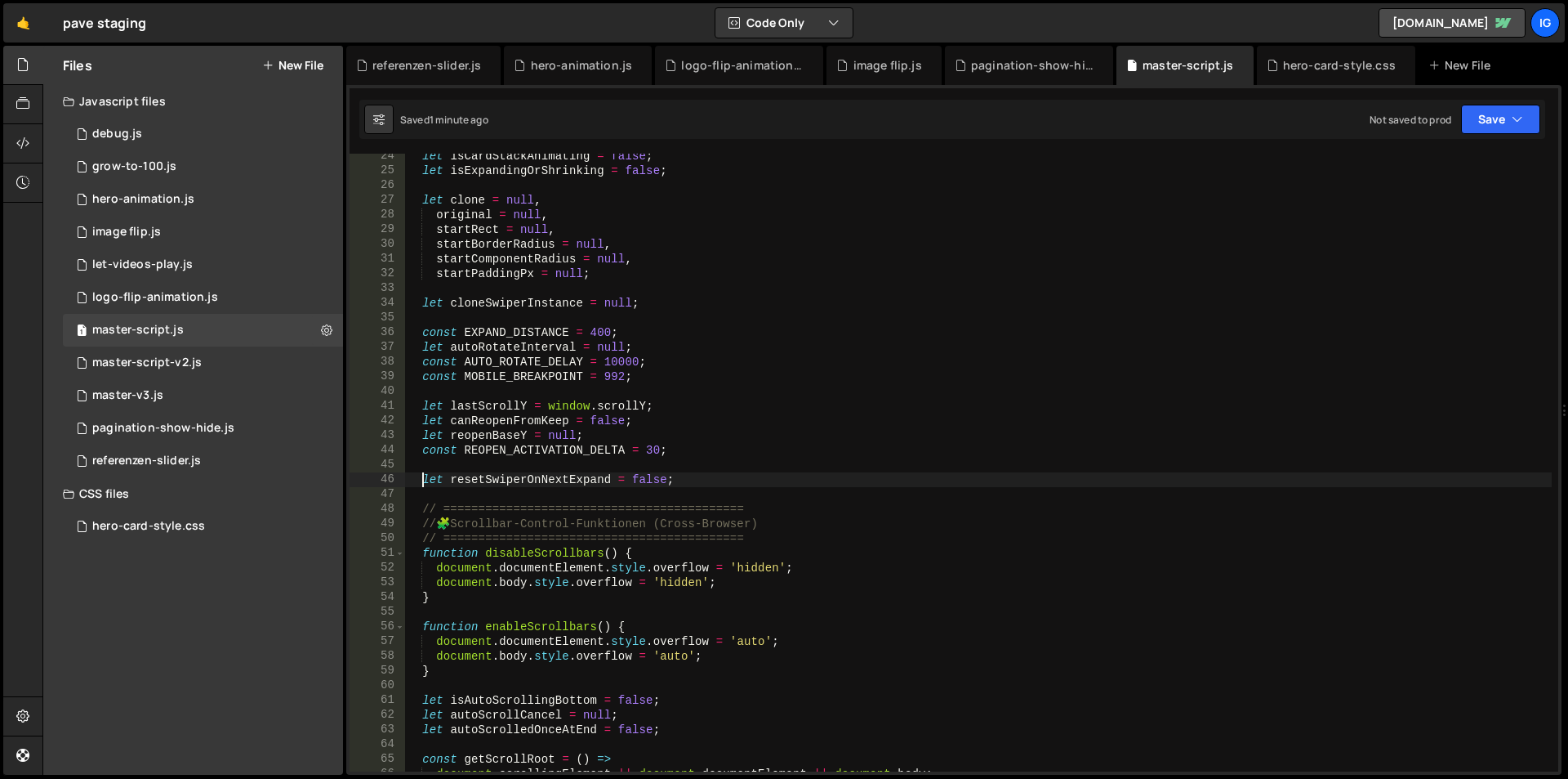
click at [425, 480] on div "let isCardStackAnimating = false ; let isExpandingOrShrinking = false ; let clo…" at bounding box center [977, 472] width 1146 height 647
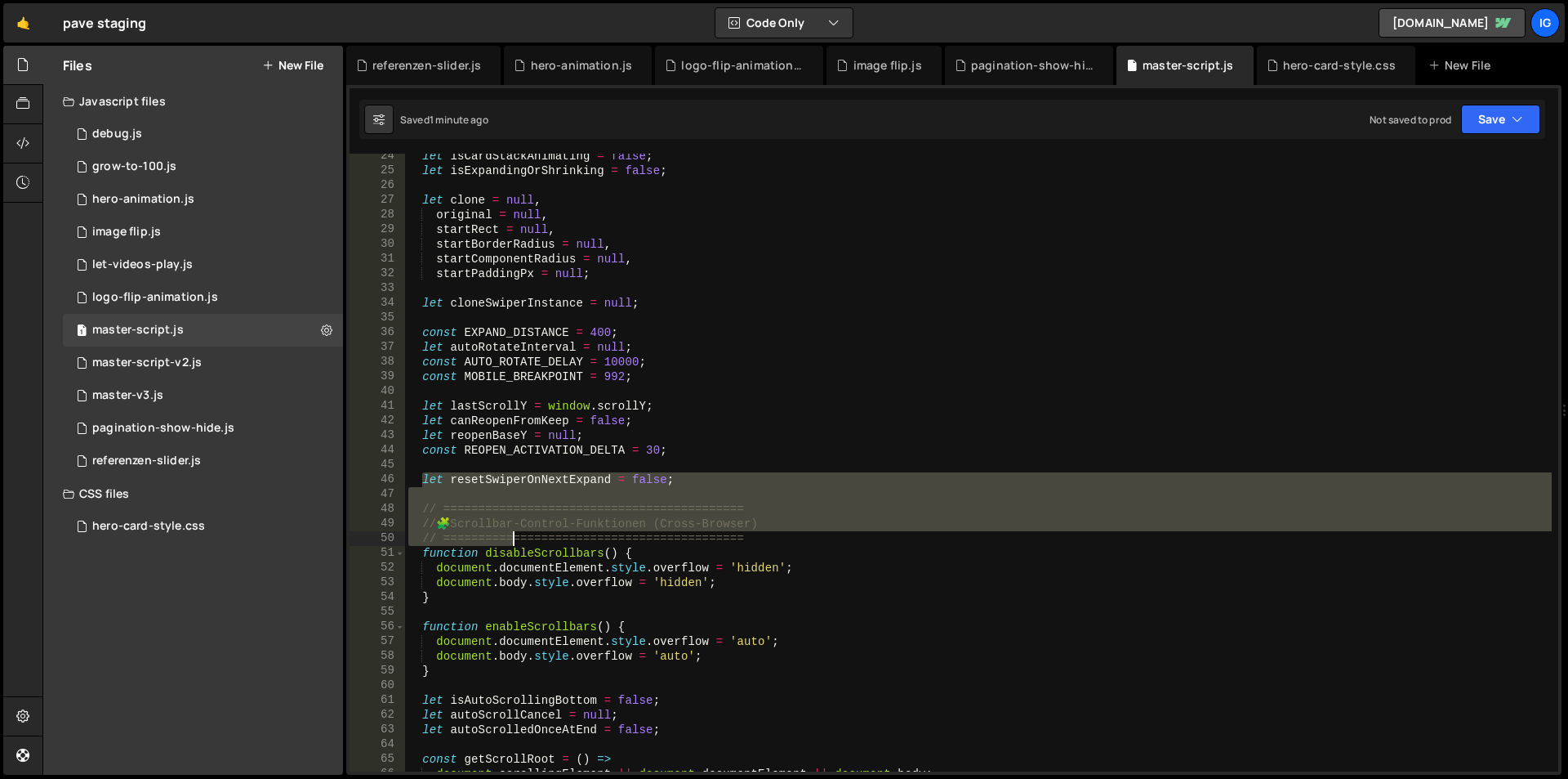
scroll to position [392, 0]
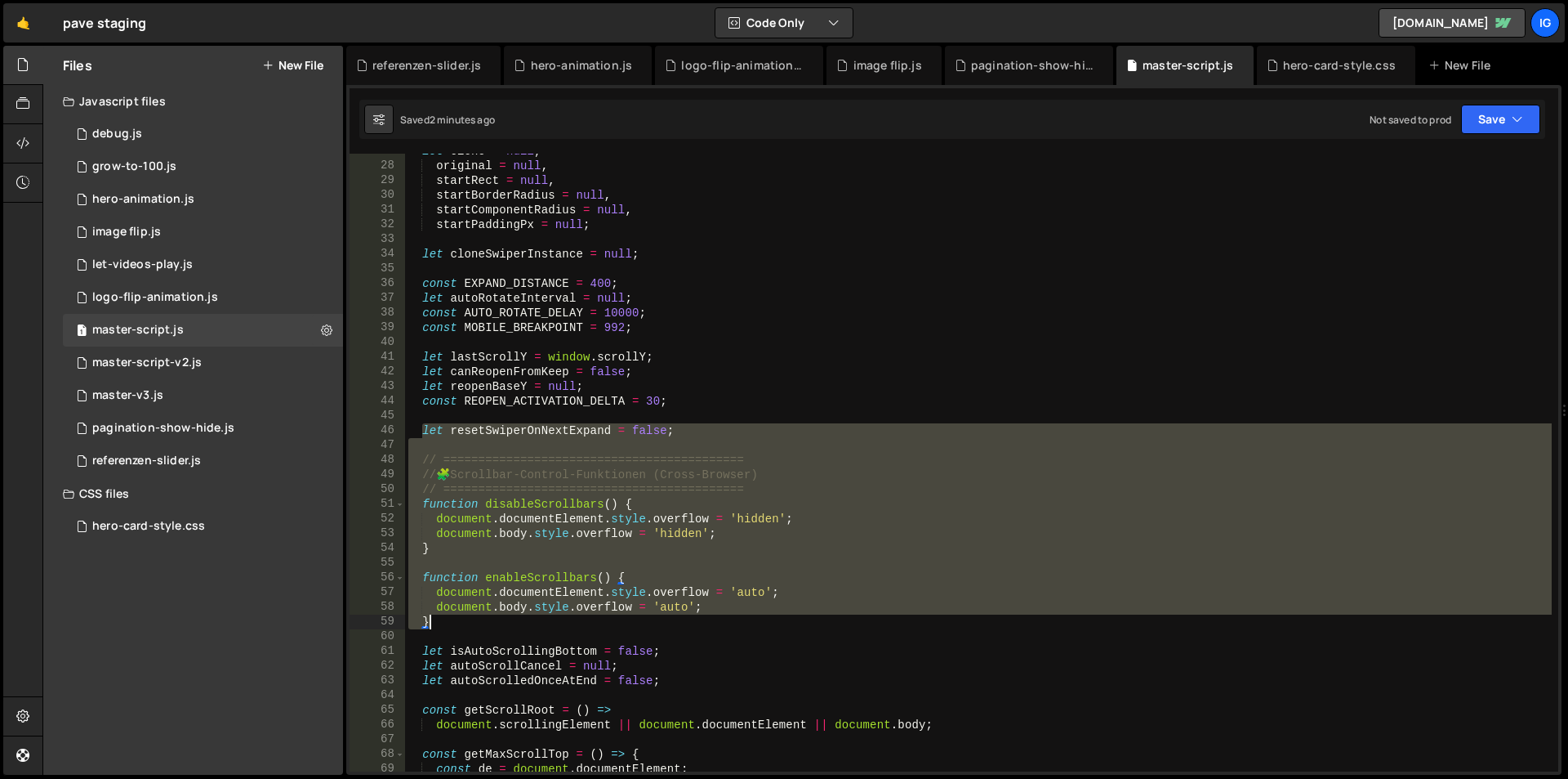
drag, startPoint x: 425, startPoint y: 480, endPoint x: 479, endPoint y: 619, distance: 149.1
click at [479, 619] on div "let clone = null , original = null , startRect = null , startBorderRadius = nul…" at bounding box center [977, 467] width 1146 height 647
type textarea "document.body.style.overflow = 'auto'; }"
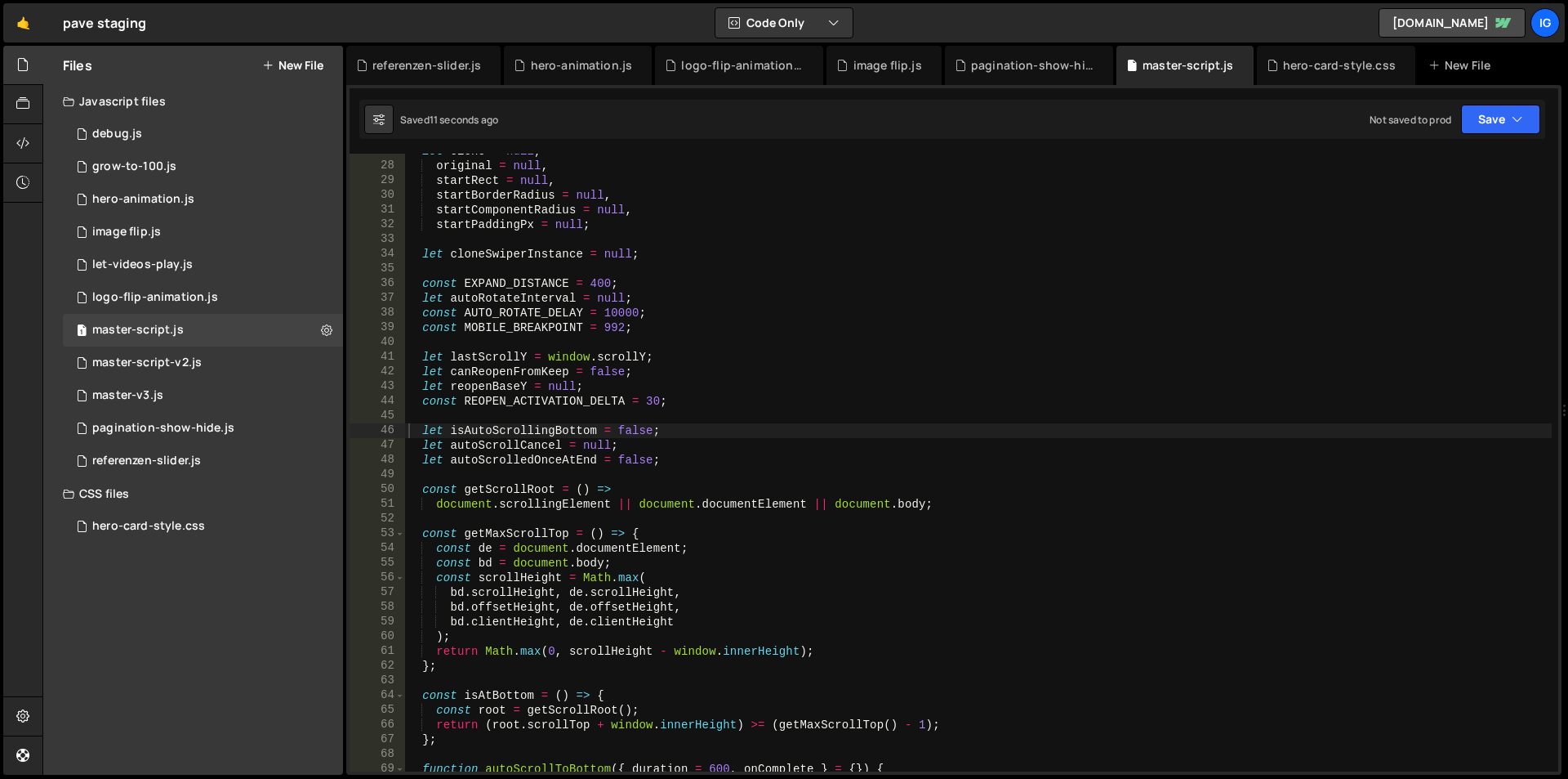
click at [575, 359] on div "let clone = null , original = null , startRect = null , startBorderRadius = nul…" at bounding box center [977, 467] width 1146 height 647
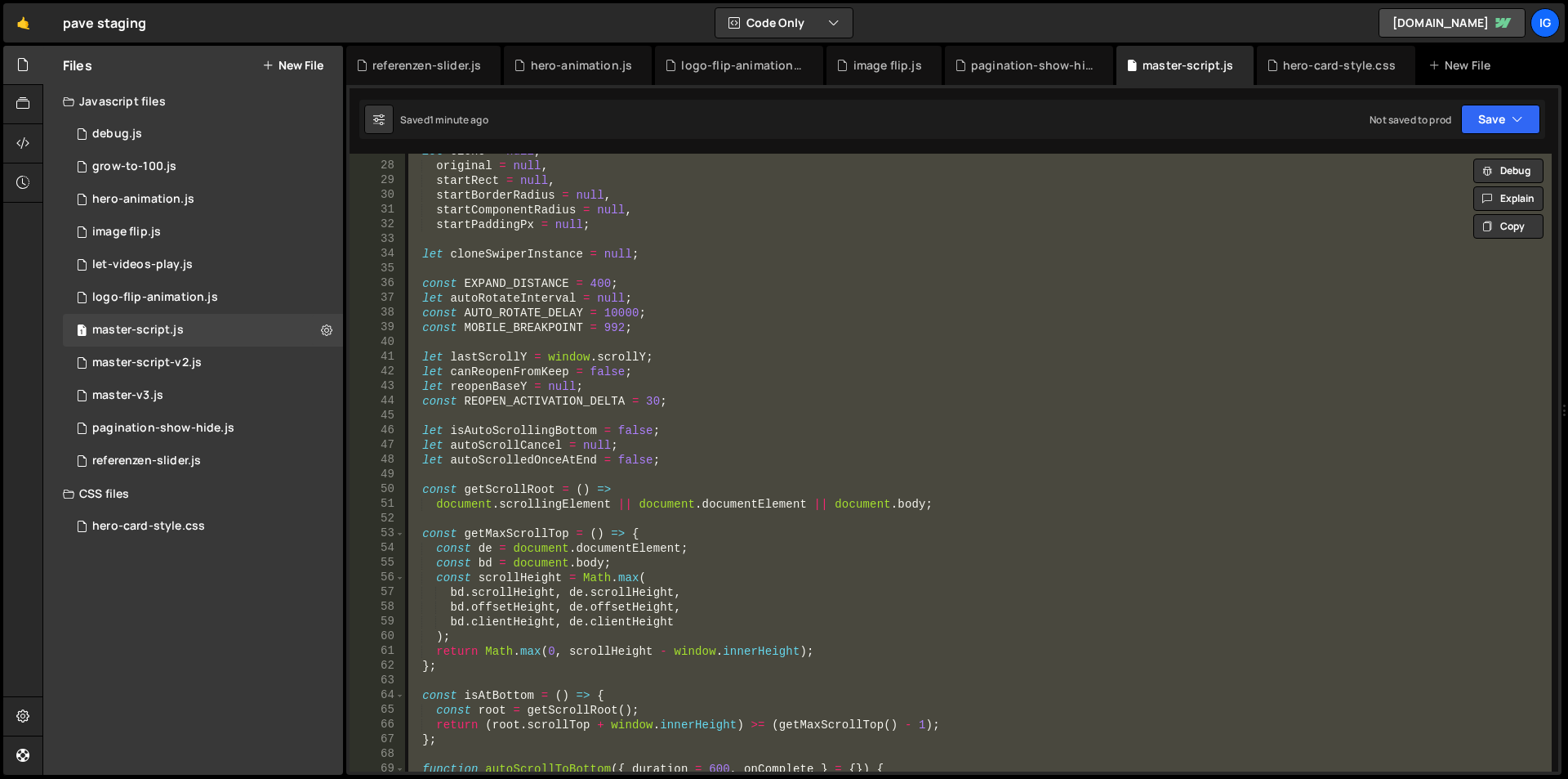
click at [721, 287] on div "let clone = null , original = null , startRect = null , startBorderRadius = nul…" at bounding box center [977, 463] width 1146 height 618
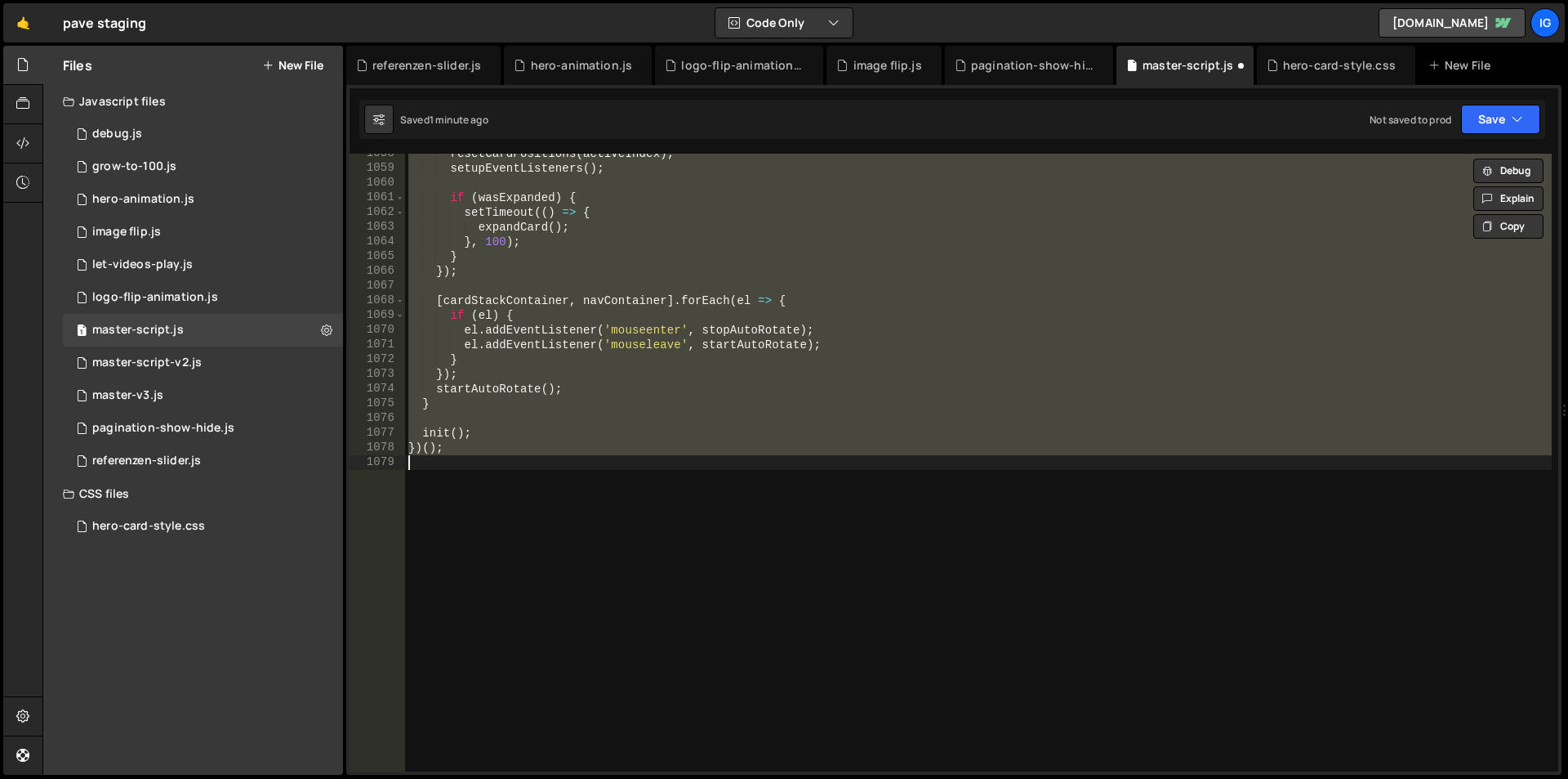
scroll to position [544, 0]
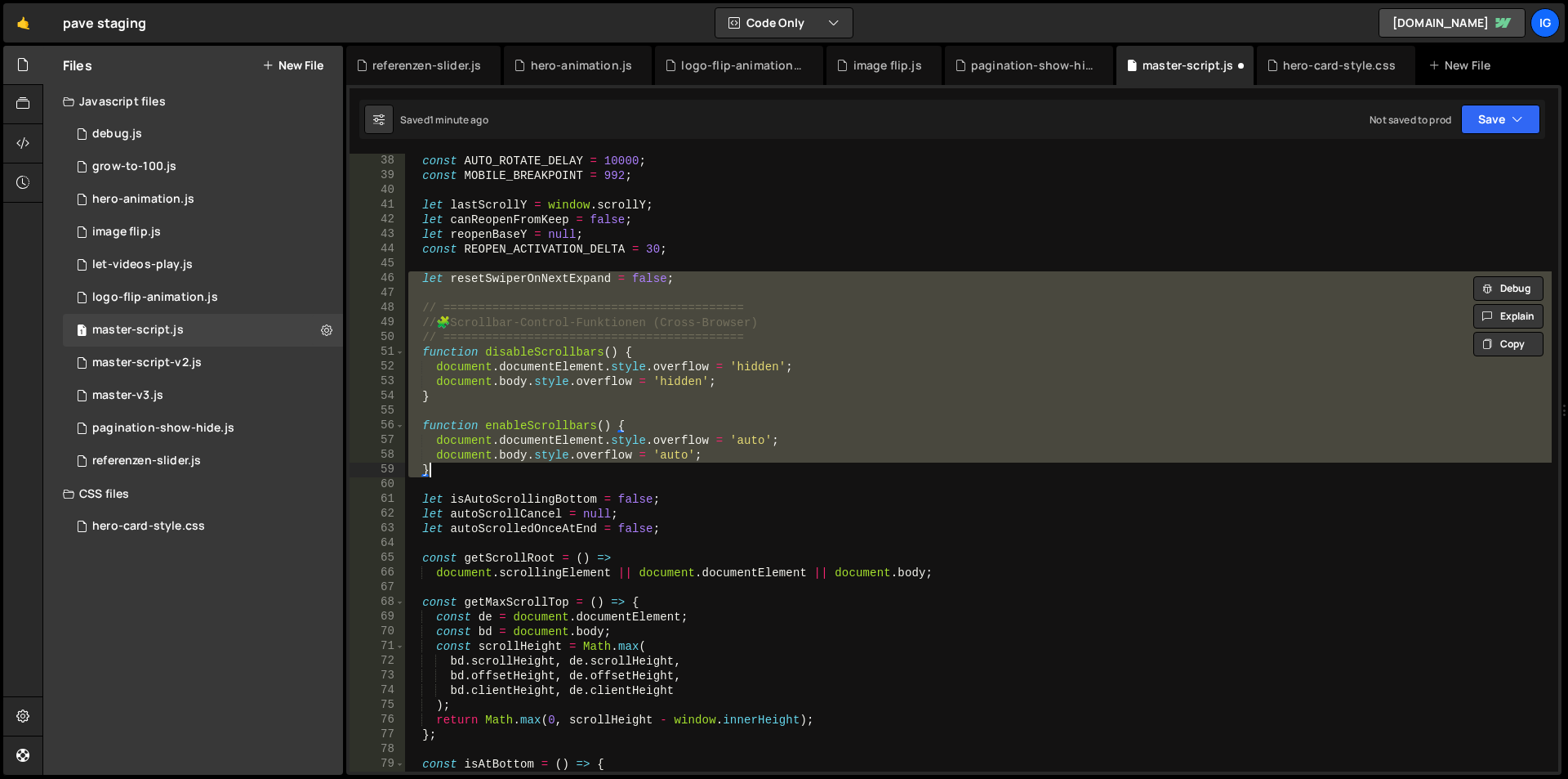
type textarea "})();"
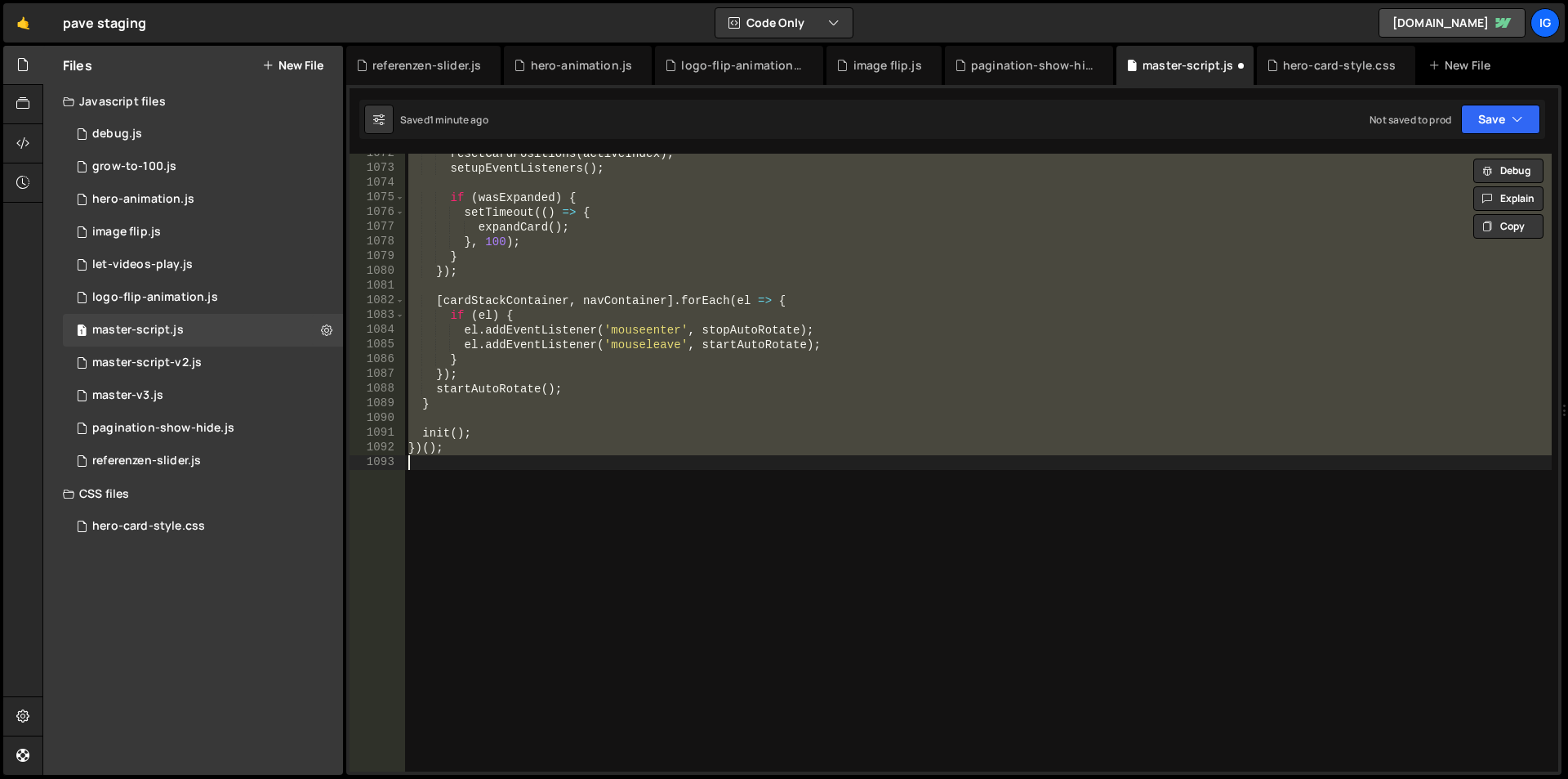
scroll to position [382, 0]
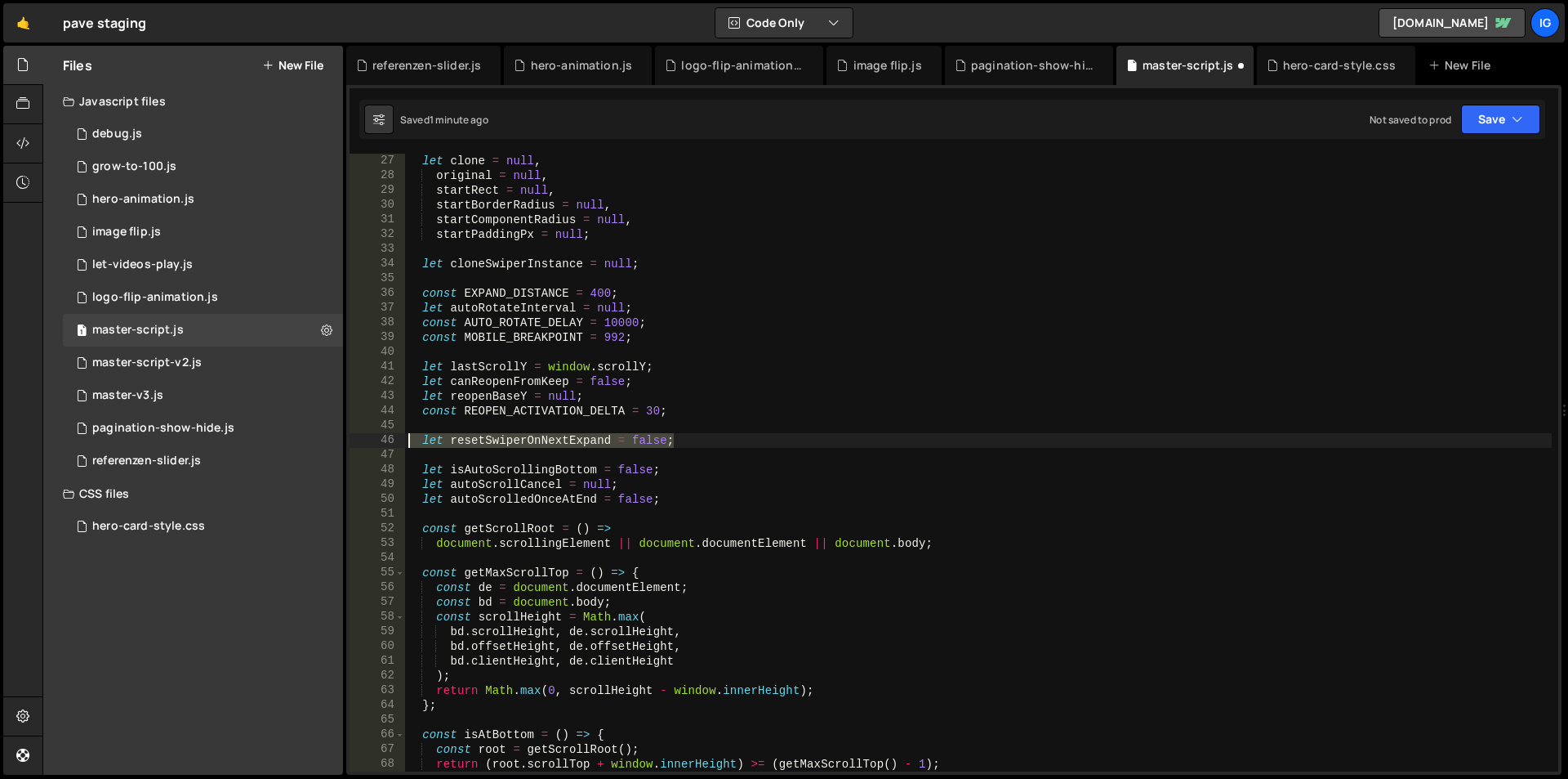
drag, startPoint x: 676, startPoint y: 439, endPoint x: 398, endPoint y: 437, distance: 278.0
click at [398, 437] on div "let resetSwiperOnNextExpand = false; 27 28 29 30 31 32 33 34 35 36 37 38 39 40 …" at bounding box center [953, 463] width 1208 height 618
click at [515, 436] on div "let clone = null , original = null , startRect = null , startBorderRadius = nul…" at bounding box center [977, 477] width 1146 height 647
click at [585, 216] on div "let clone = null , original = null , startRect = null , startBorderRadius = nul…" at bounding box center [977, 477] width 1146 height 647
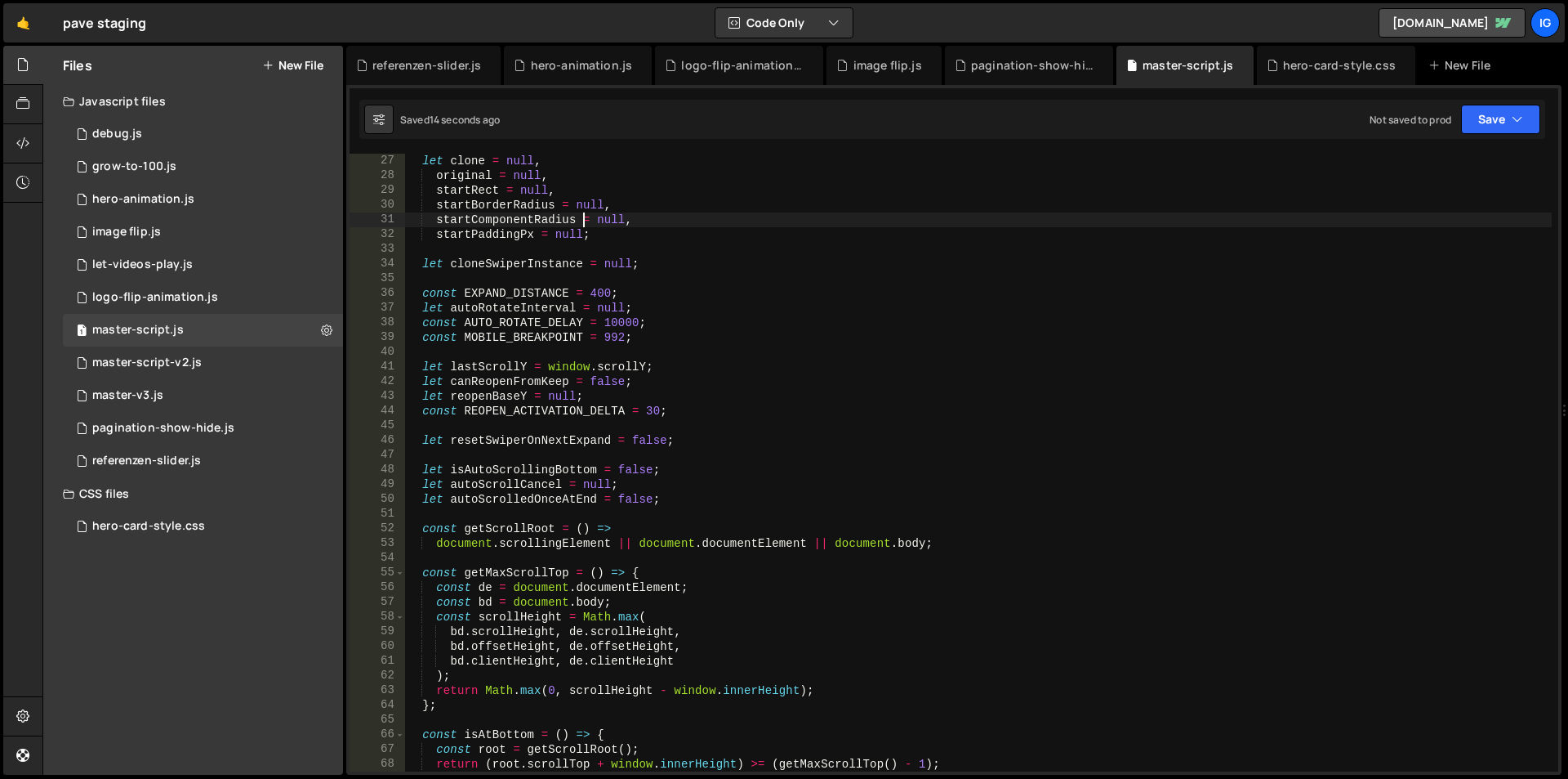
type textarea "})();"
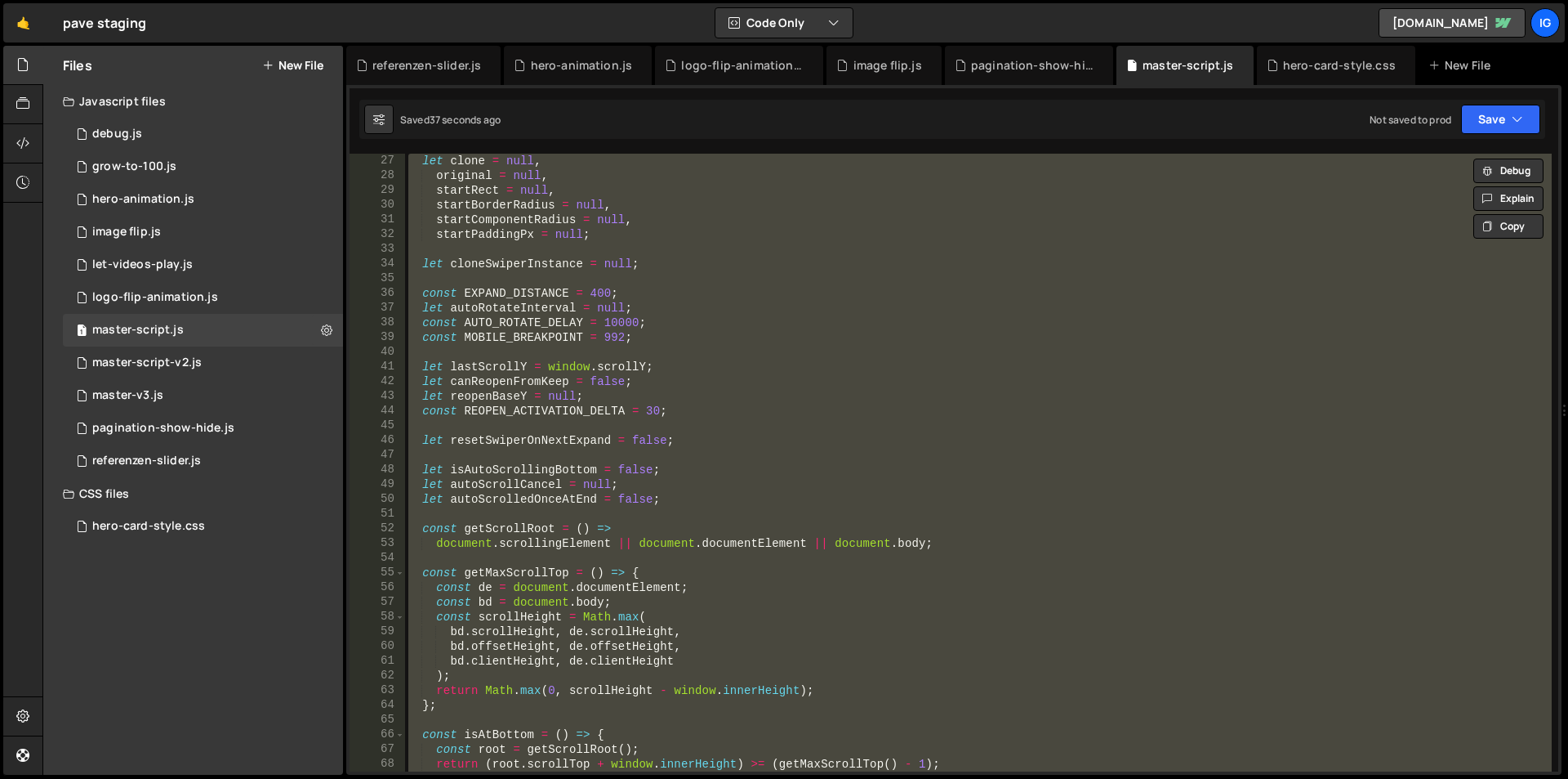
click at [498, 275] on div "let clone = null , original = null , startRect = null , startBorderRadius = nul…" at bounding box center [977, 463] width 1146 height 618
click at [519, 311] on div "let clone = null , original = null , startRect = null , startBorderRadius = nul…" at bounding box center [977, 463] width 1146 height 618
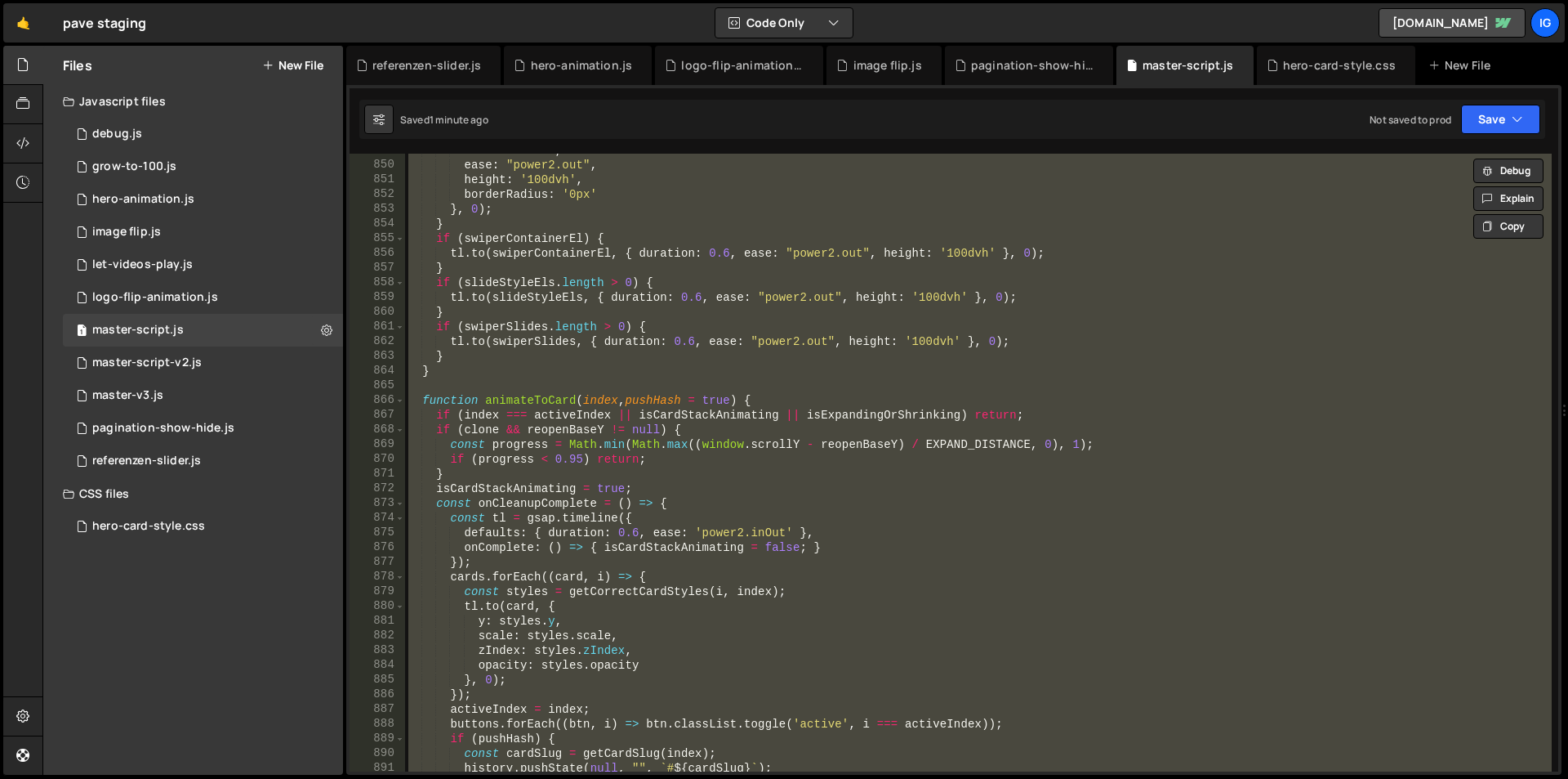
scroll to position [15249, 0]
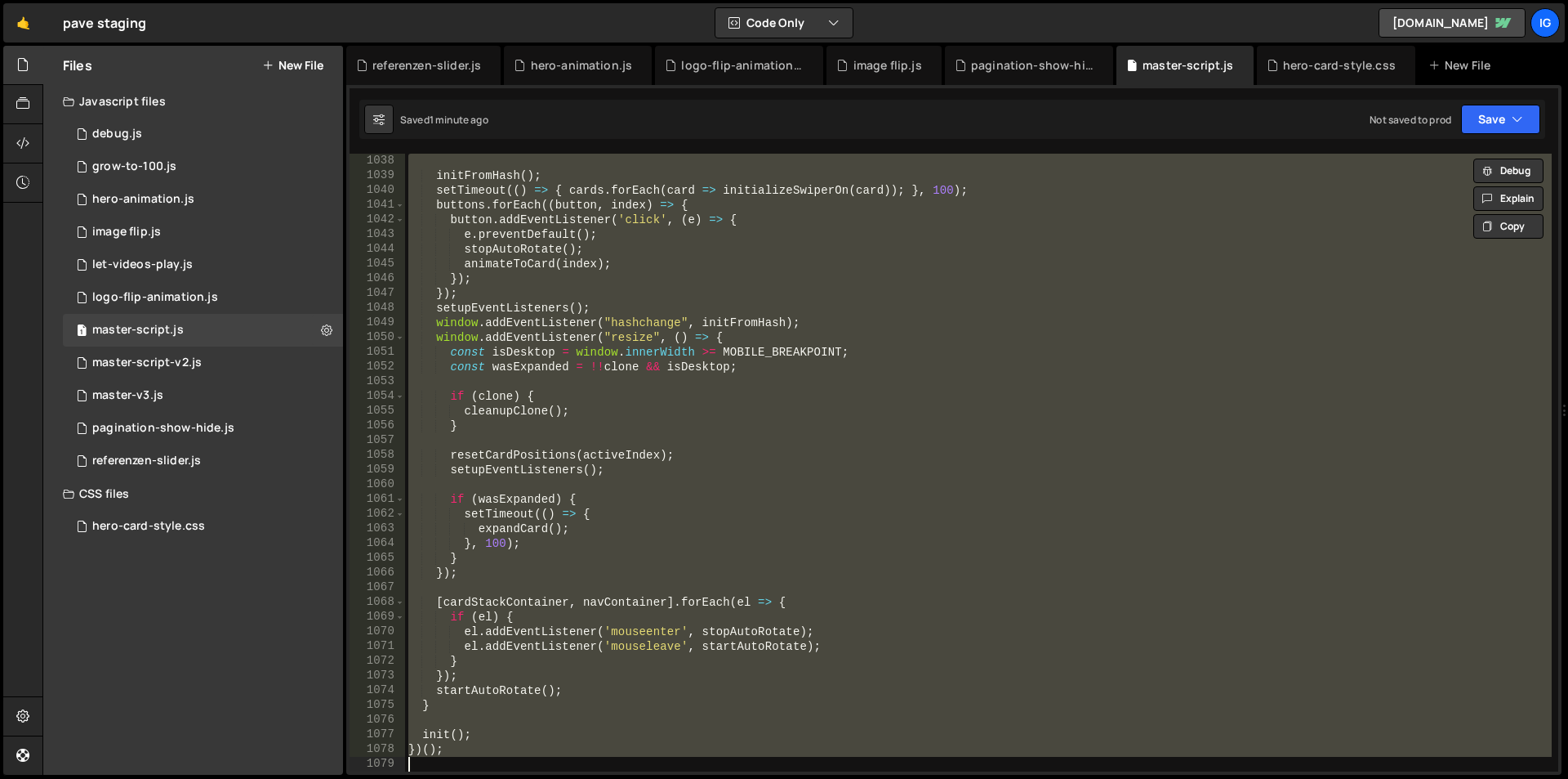
paste textarea
type textarea "})();"
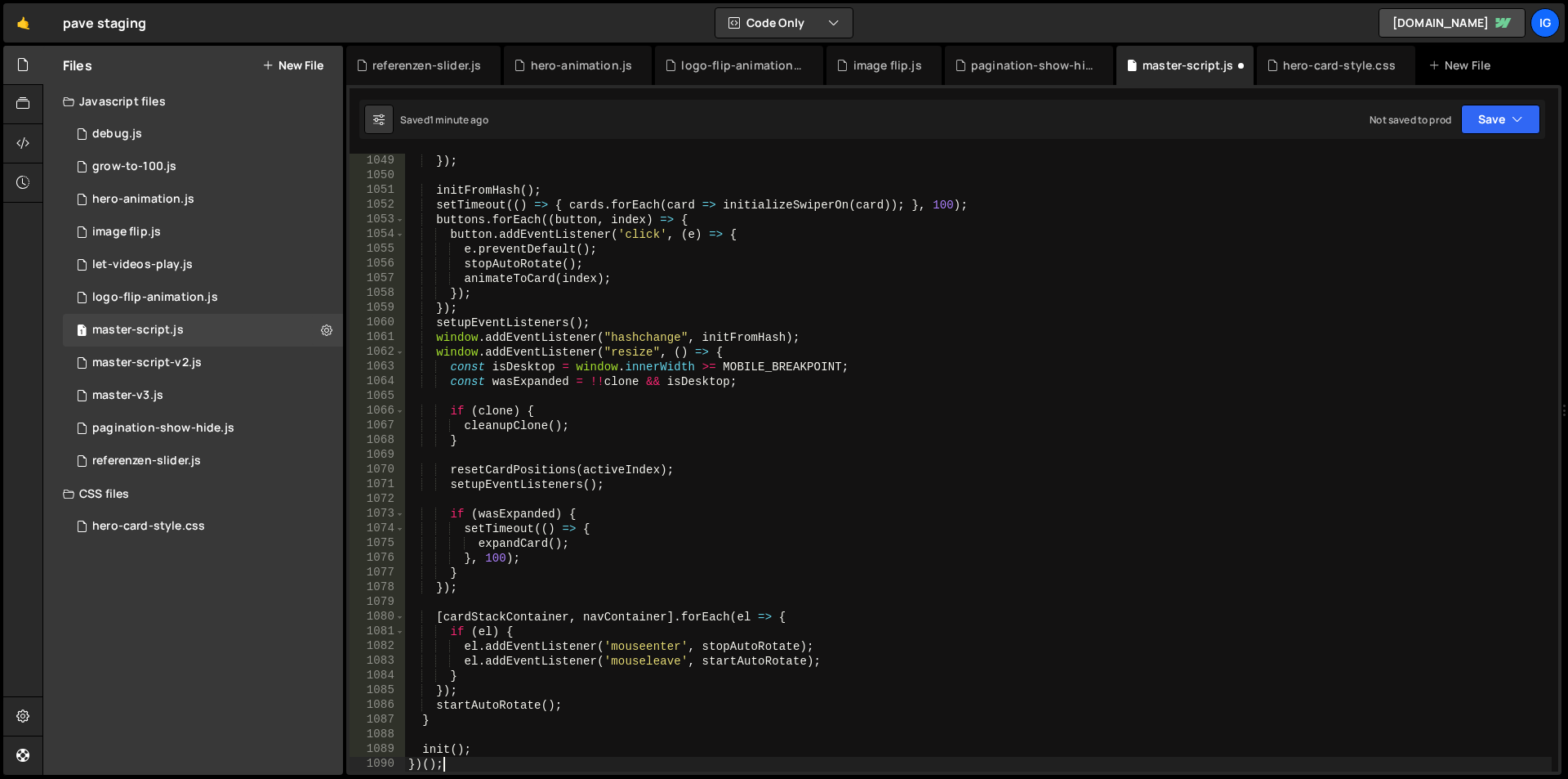
scroll to position [15509, 0]
